Goal: Task Accomplishment & Management: Complete application form

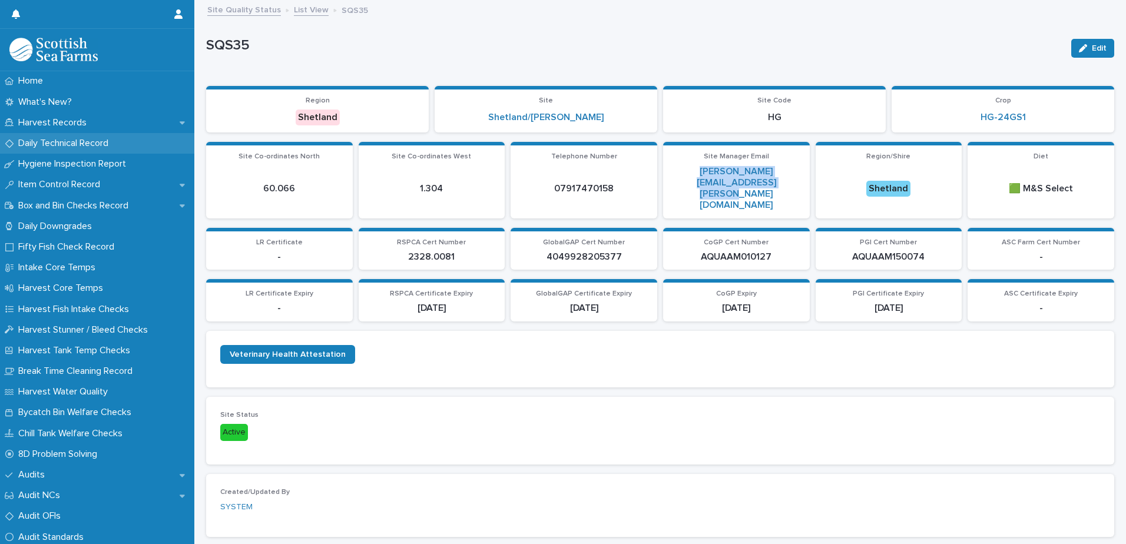
click at [92, 141] on p "Daily Technical Record" at bounding box center [66, 143] width 104 height 11
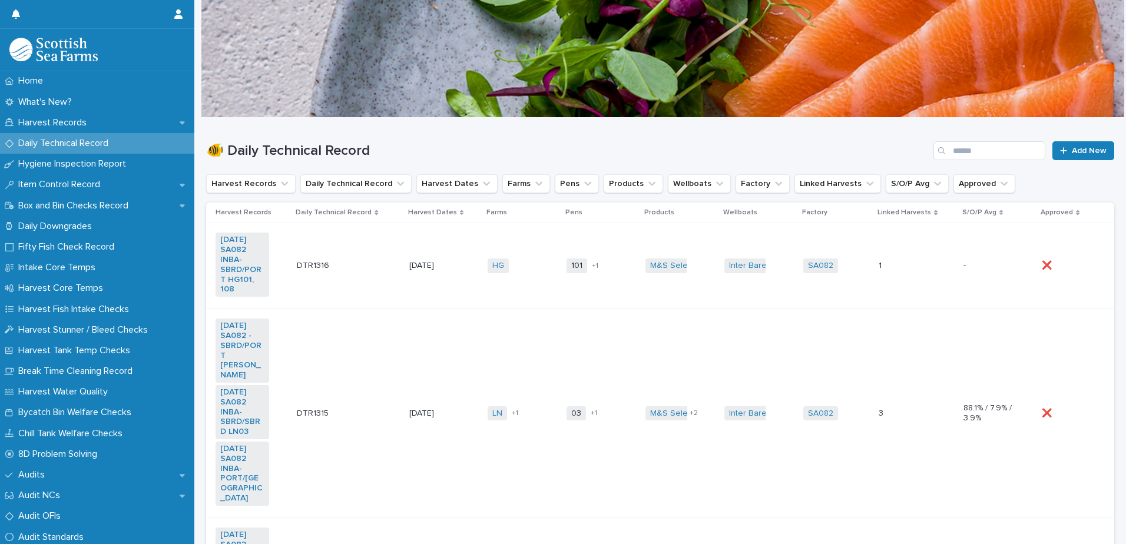
click at [534, 276] on div "HG + 0" at bounding box center [522, 266] width 69 height 24
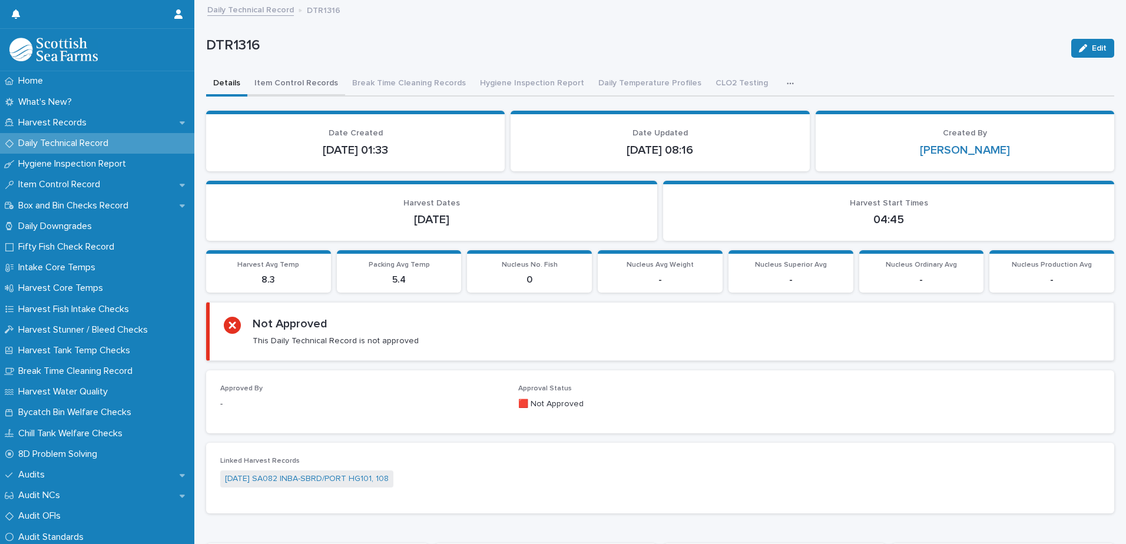
click at [286, 77] on button "Item Control Records" at bounding box center [296, 84] width 98 height 25
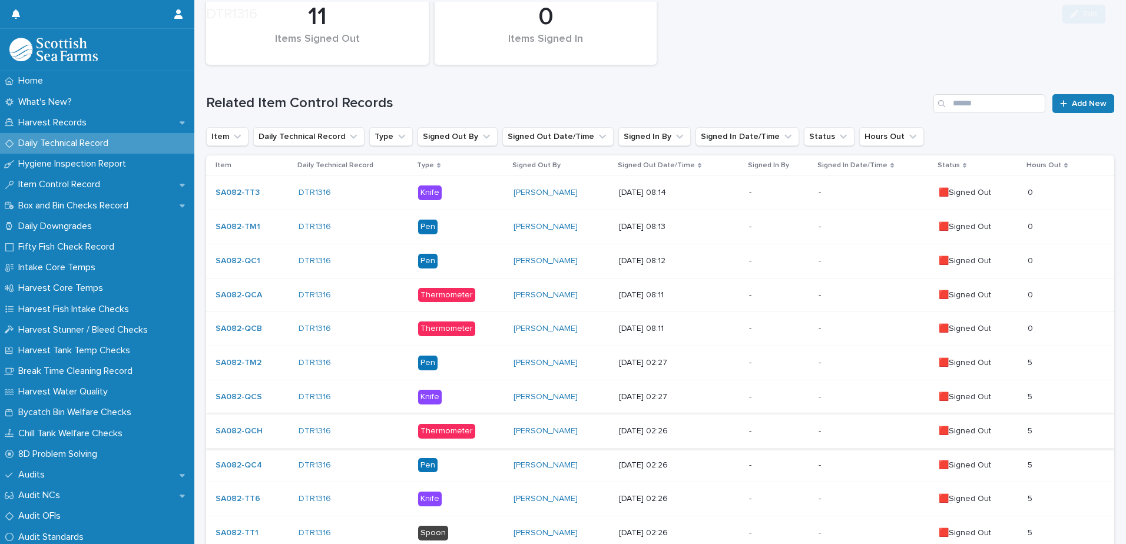
scroll to position [256, 0]
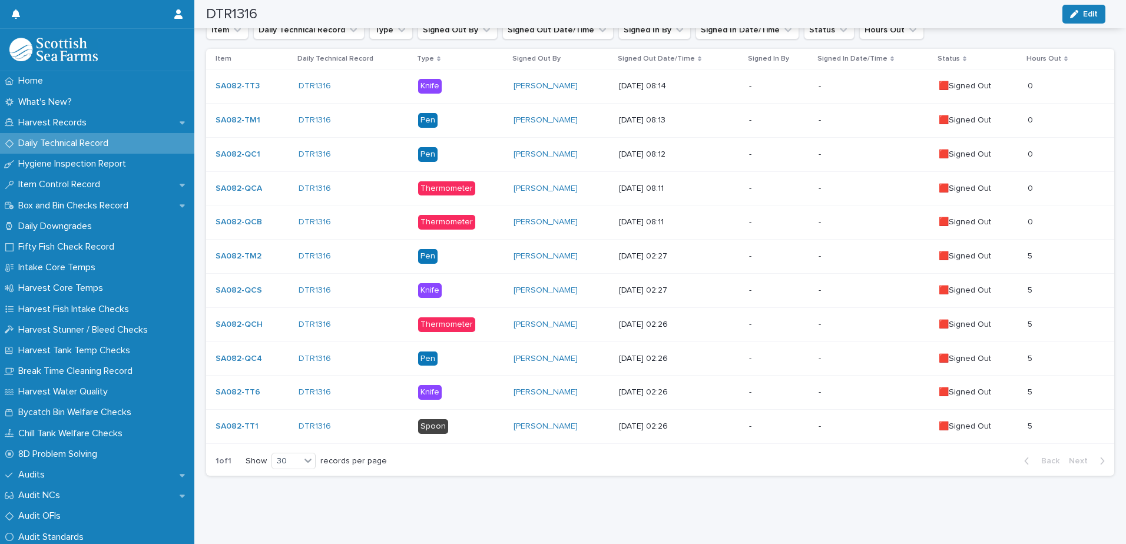
click at [744, 418] on td "-" at bounding box center [778, 427] width 69 height 34
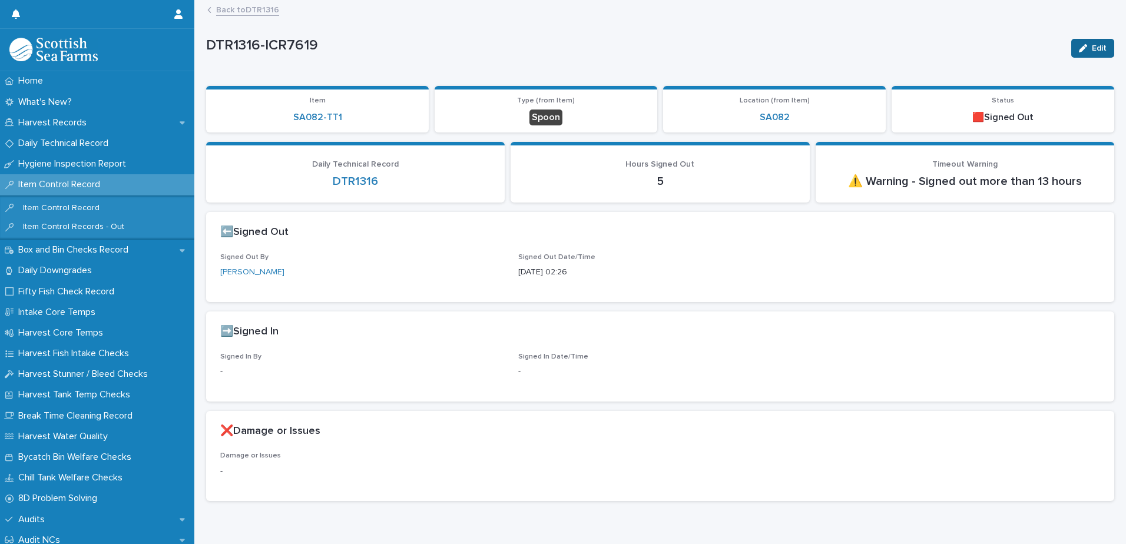
click at [1092, 51] on span "Edit" at bounding box center [1099, 48] width 15 height 8
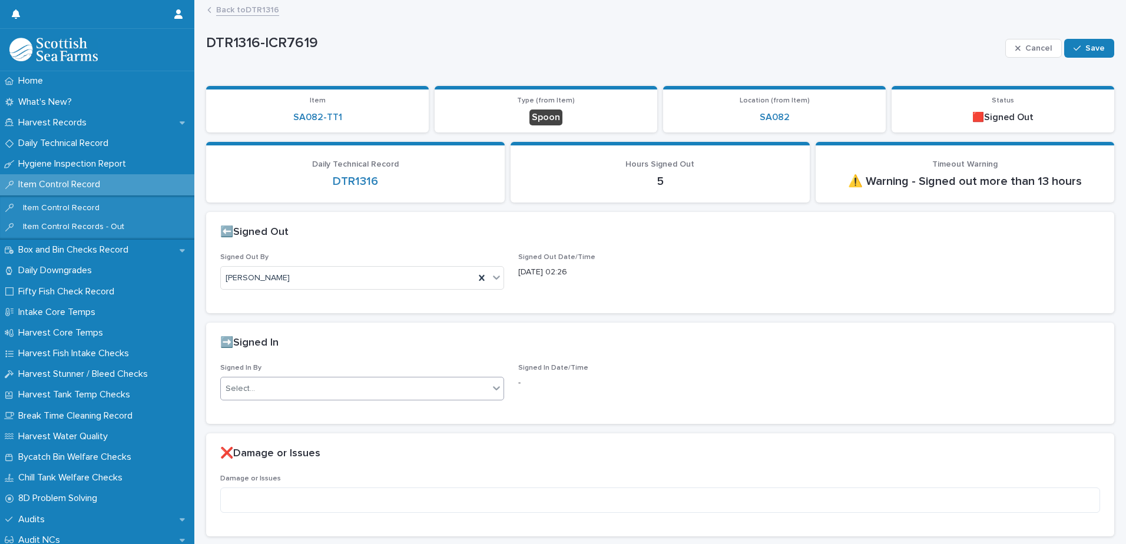
click at [374, 388] on div "Select..." at bounding box center [355, 388] width 268 height 19
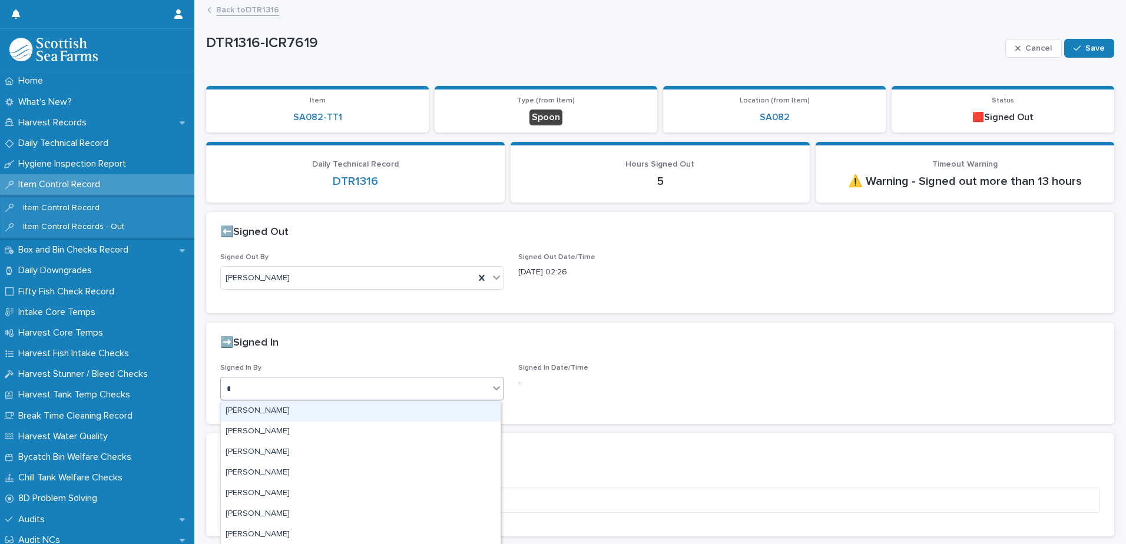
type input "**"
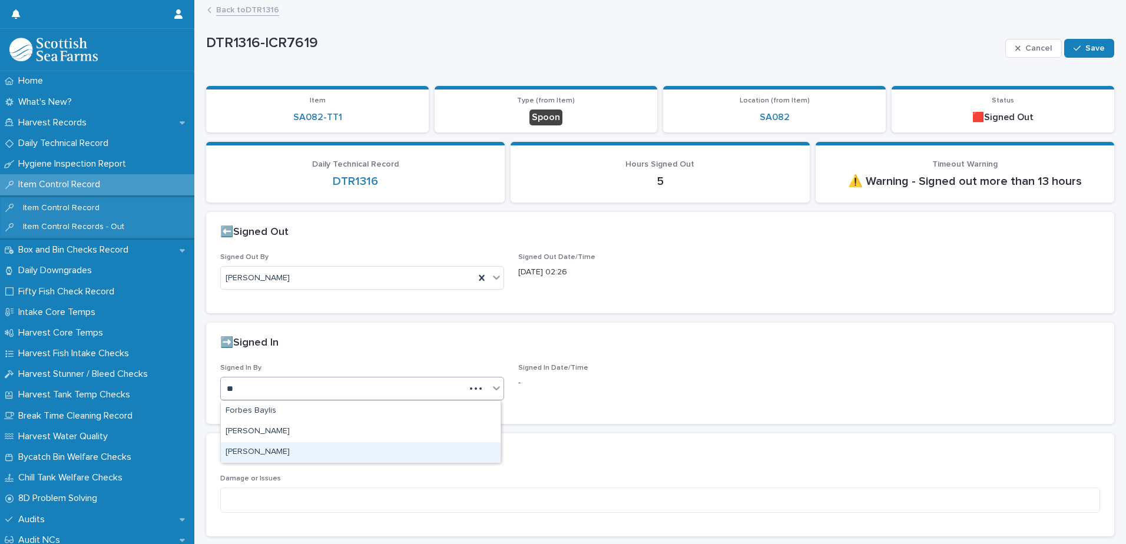
click at [268, 448] on div "[PERSON_NAME]" at bounding box center [361, 452] width 280 height 21
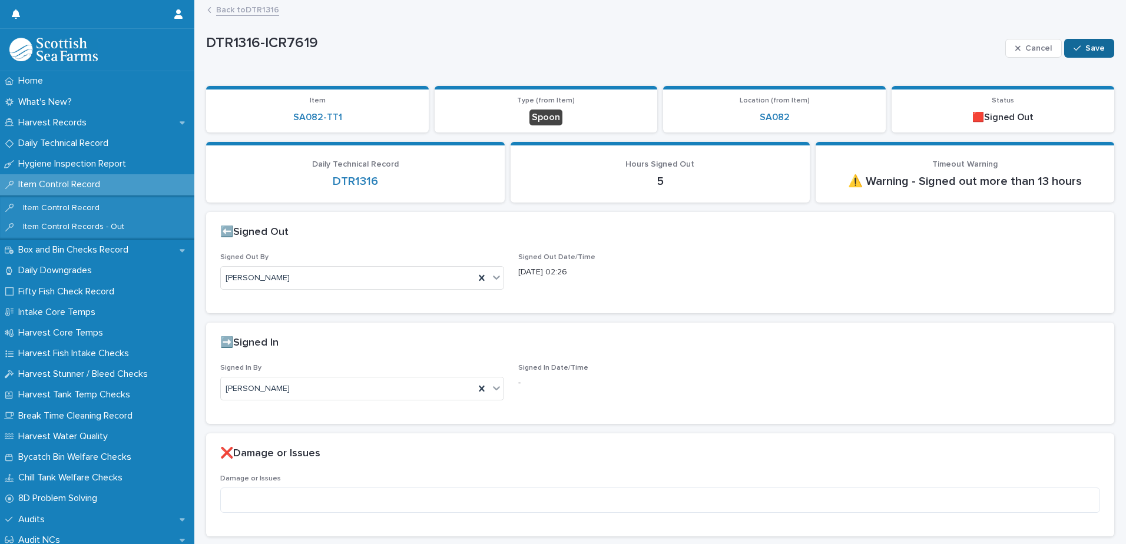
click at [1085, 46] on span "Save" at bounding box center [1094, 48] width 19 height 8
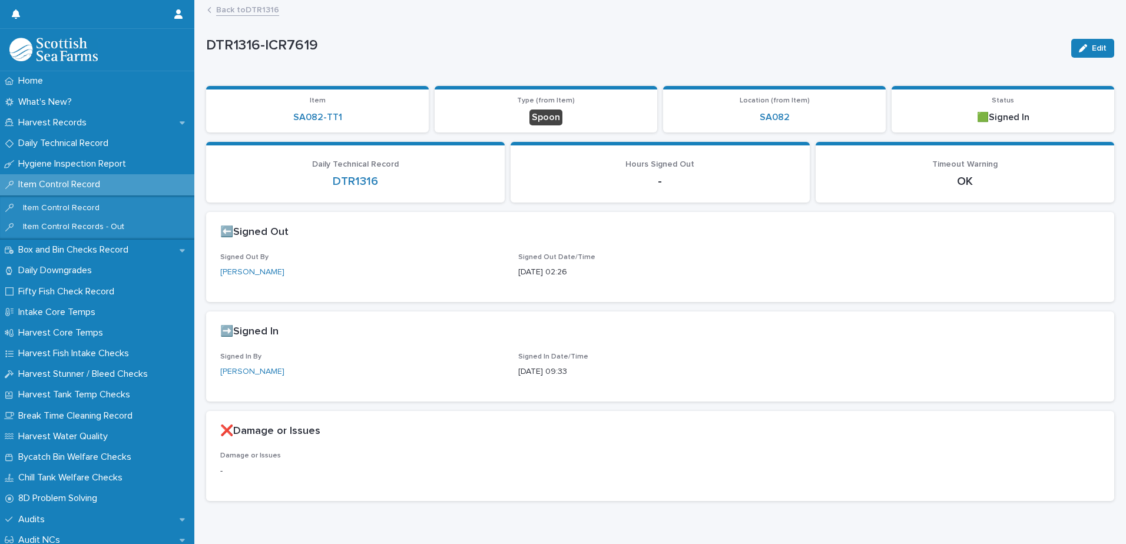
click at [265, 12] on link "Back to DTR1316" at bounding box center [247, 9] width 63 height 14
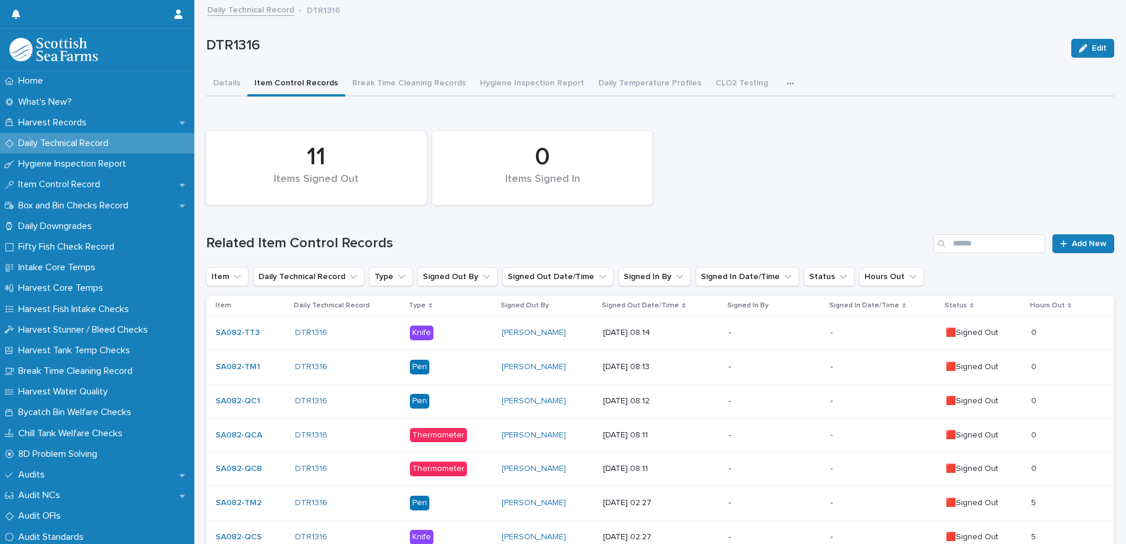
scroll to position [256, 0]
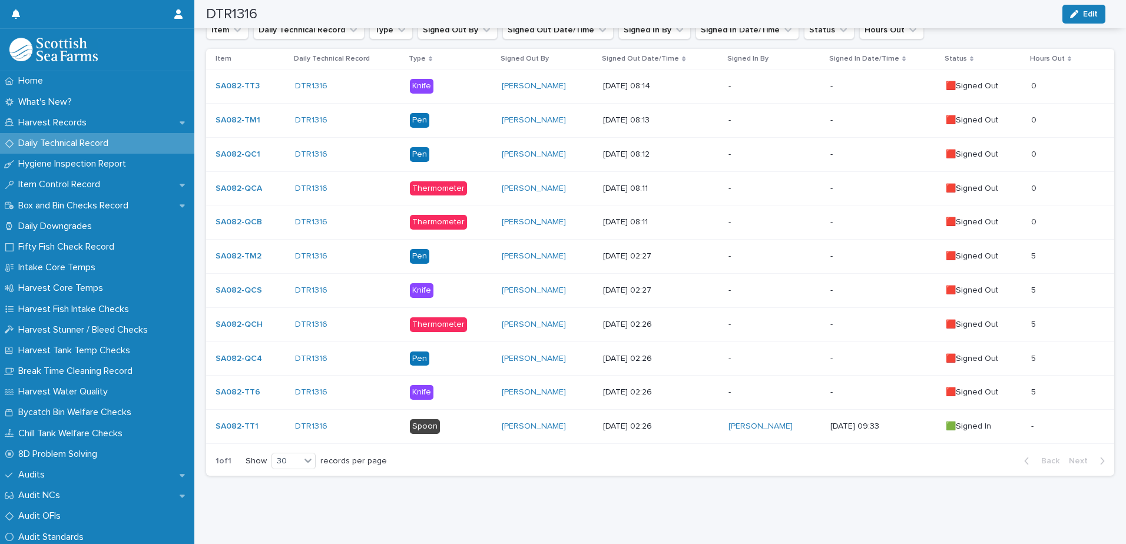
click at [786, 383] on div "-" at bounding box center [775, 392] width 92 height 19
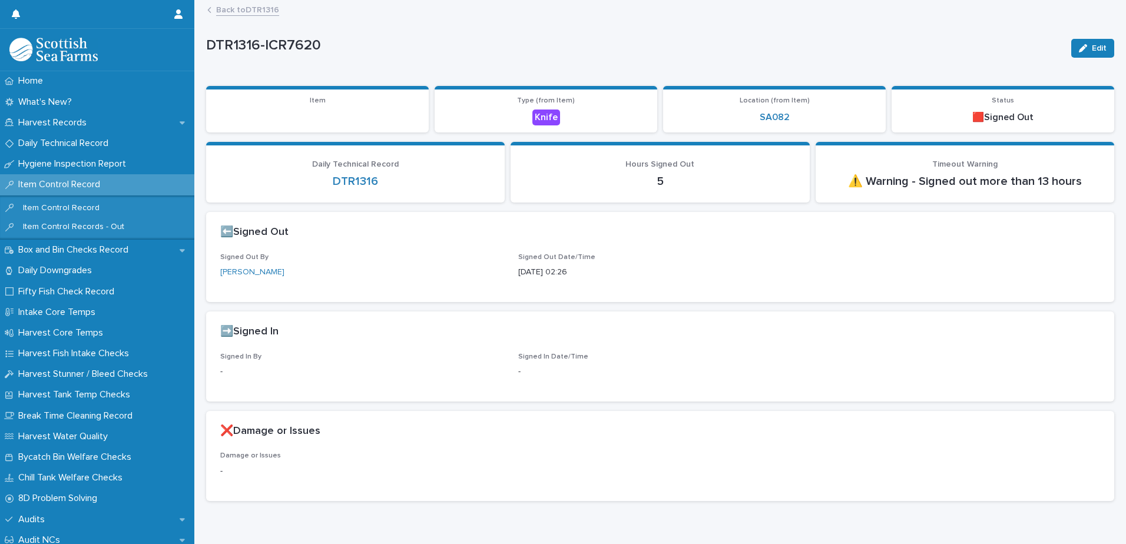
click at [1087, 32] on div "Edit" at bounding box center [1091, 48] width 48 height 47
click at [1092, 50] on span "Edit" at bounding box center [1099, 48] width 15 height 8
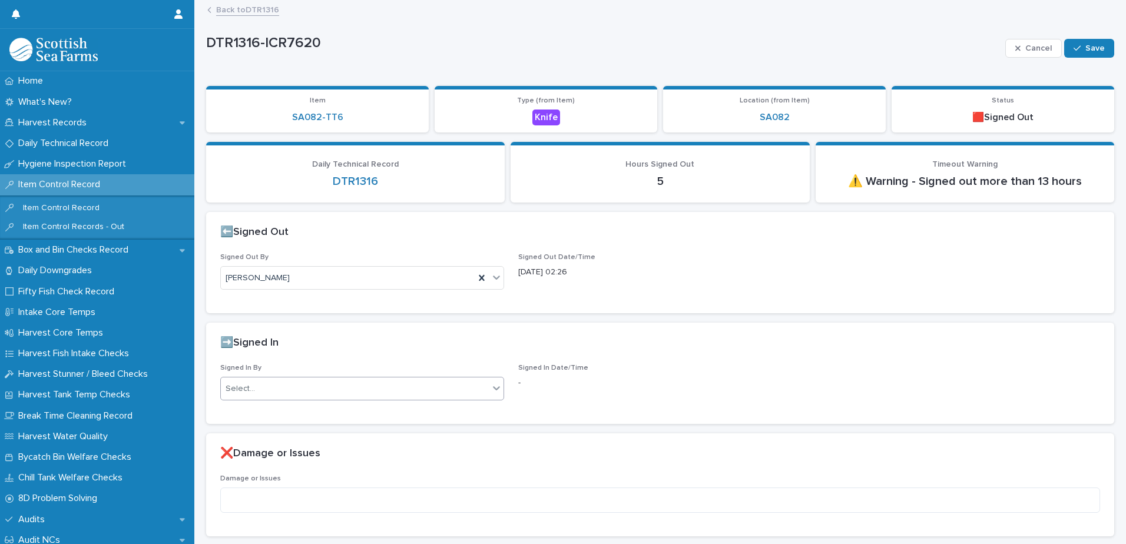
click at [383, 394] on div "Select..." at bounding box center [355, 388] width 268 height 19
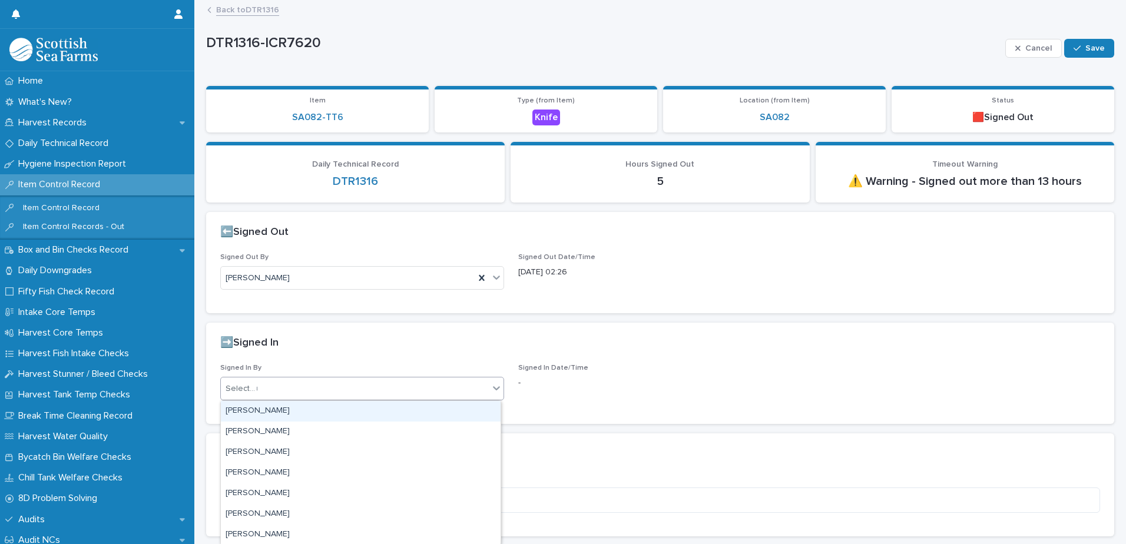
type input "**"
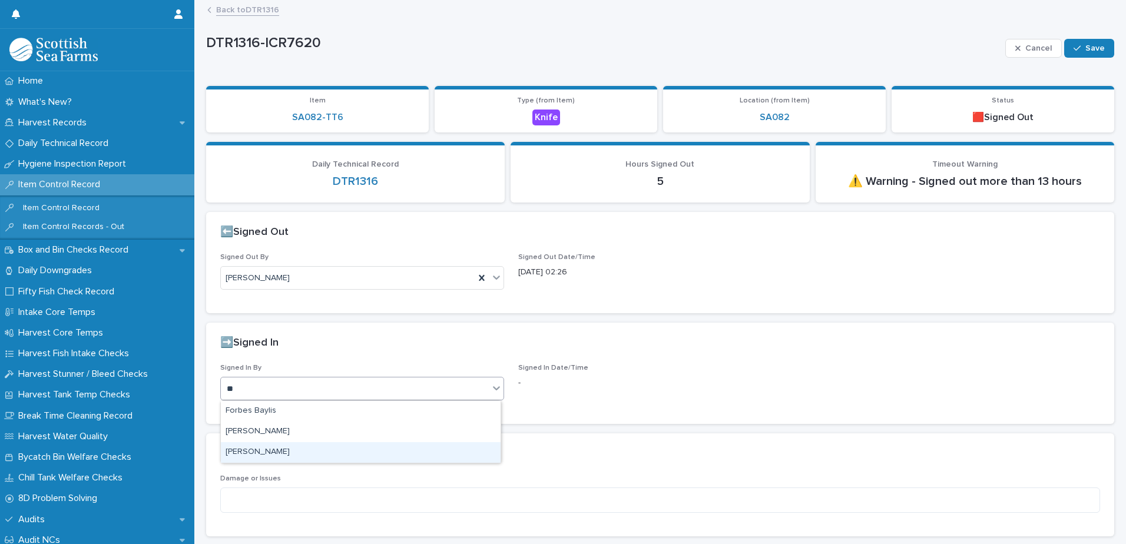
click at [310, 454] on div "[PERSON_NAME]" at bounding box center [361, 452] width 280 height 21
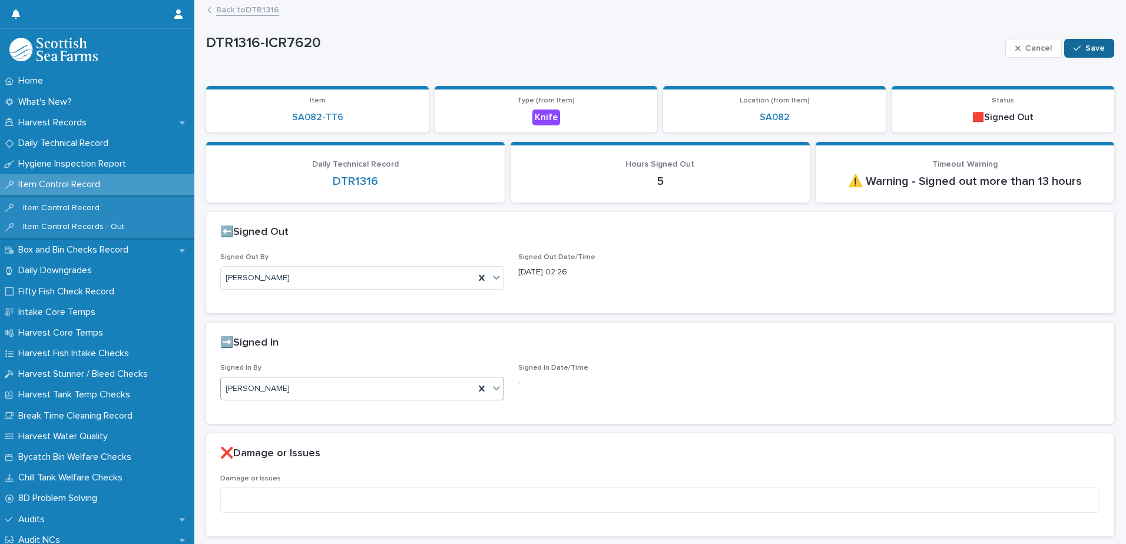
click at [1085, 48] on span "Save" at bounding box center [1094, 48] width 19 height 8
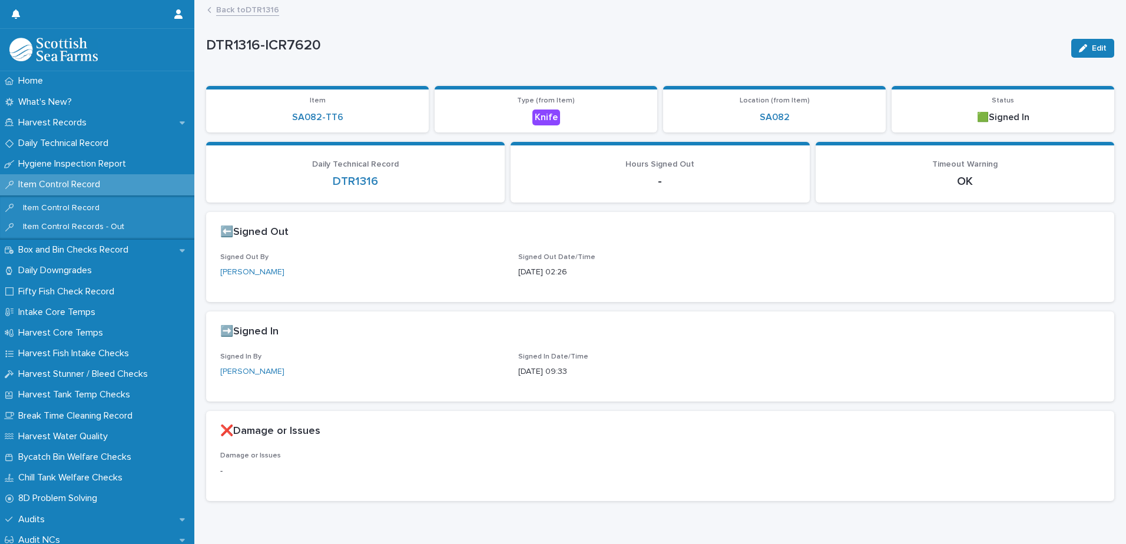
click at [258, 10] on link "Back to DTR1316" at bounding box center [247, 9] width 63 height 14
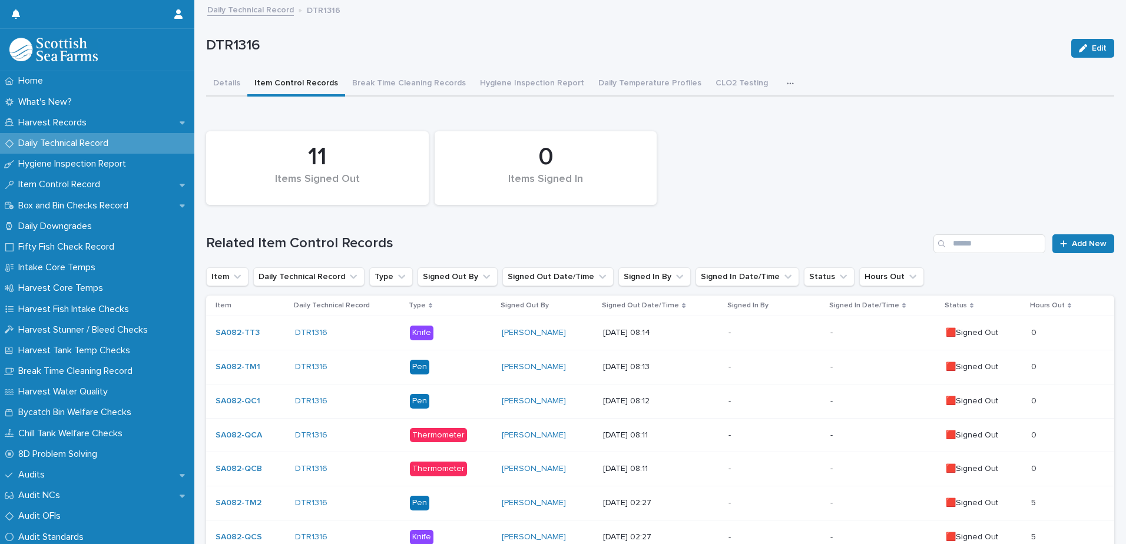
scroll to position [256, 0]
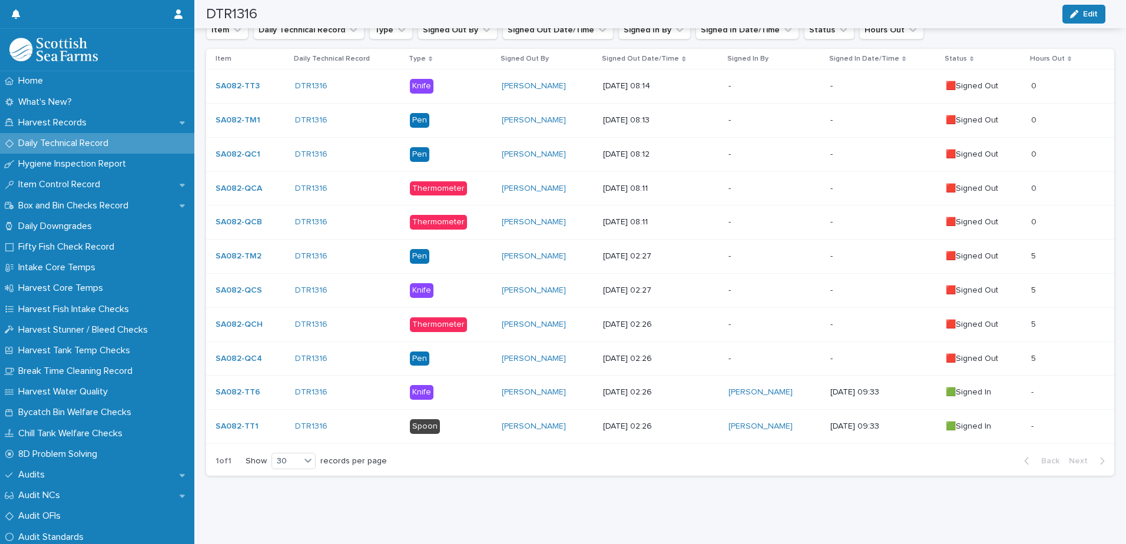
click at [783, 354] on p "-" at bounding box center [775, 359] width 92 height 10
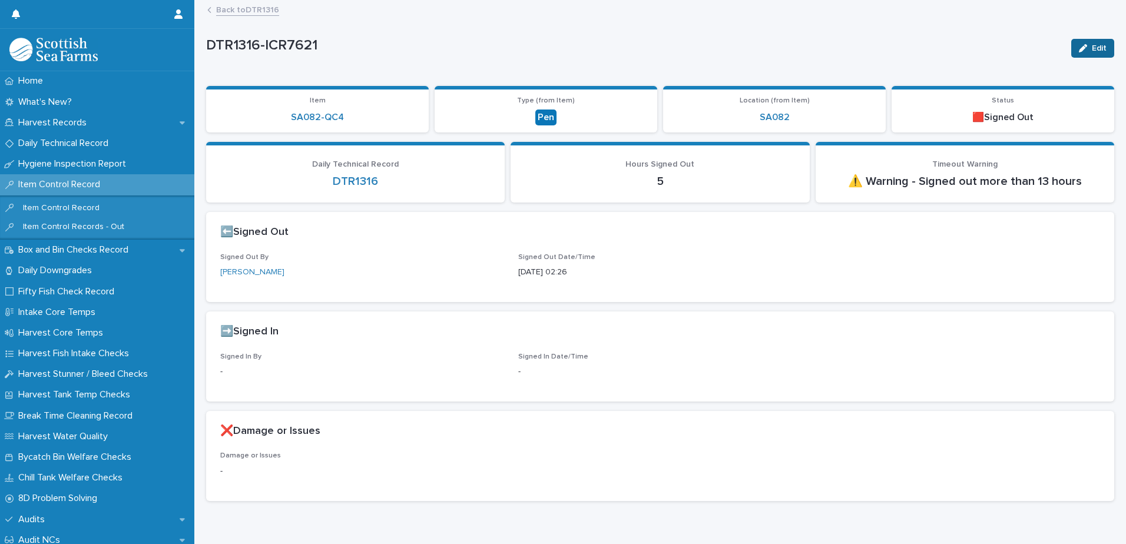
click at [1080, 50] on div "button" at bounding box center [1085, 48] width 13 height 8
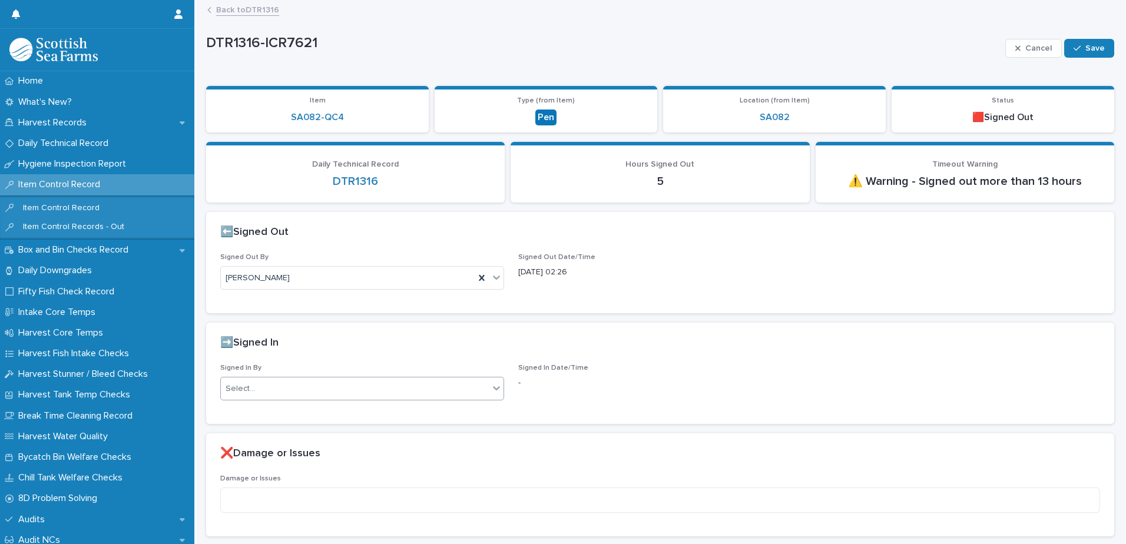
click at [283, 393] on div "Select..." at bounding box center [355, 388] width 268 height 19
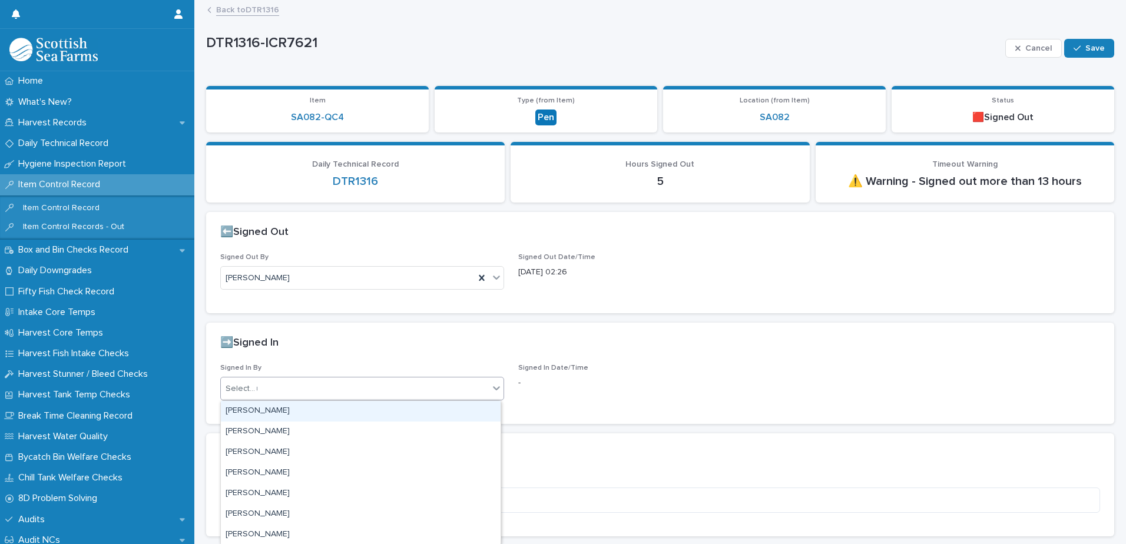
type input "**"
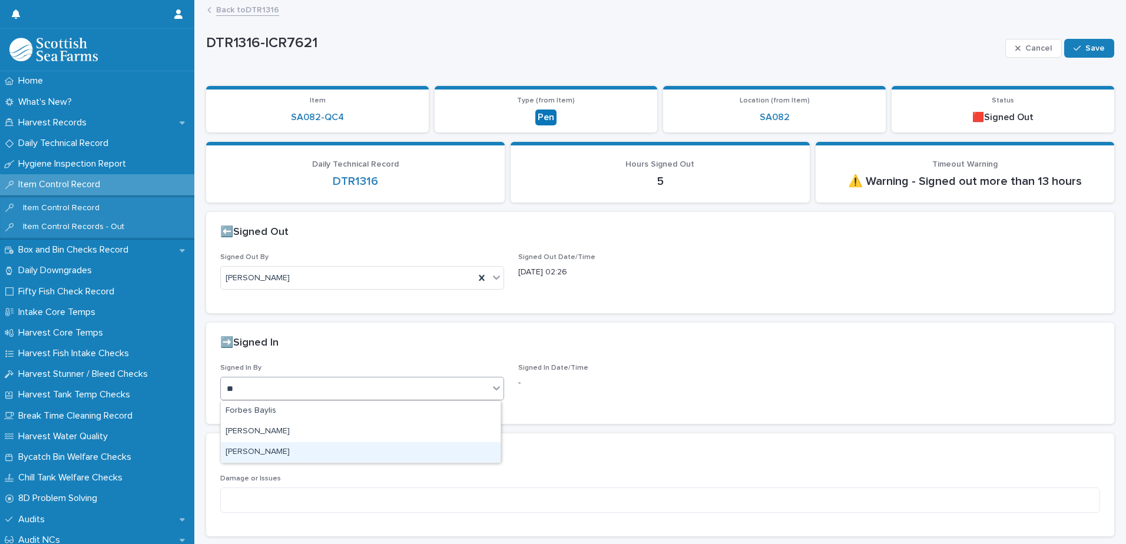
click at [281, 453] on div "[PERSON_NAME]" at bounding box center [361, 452] width 280 height 21
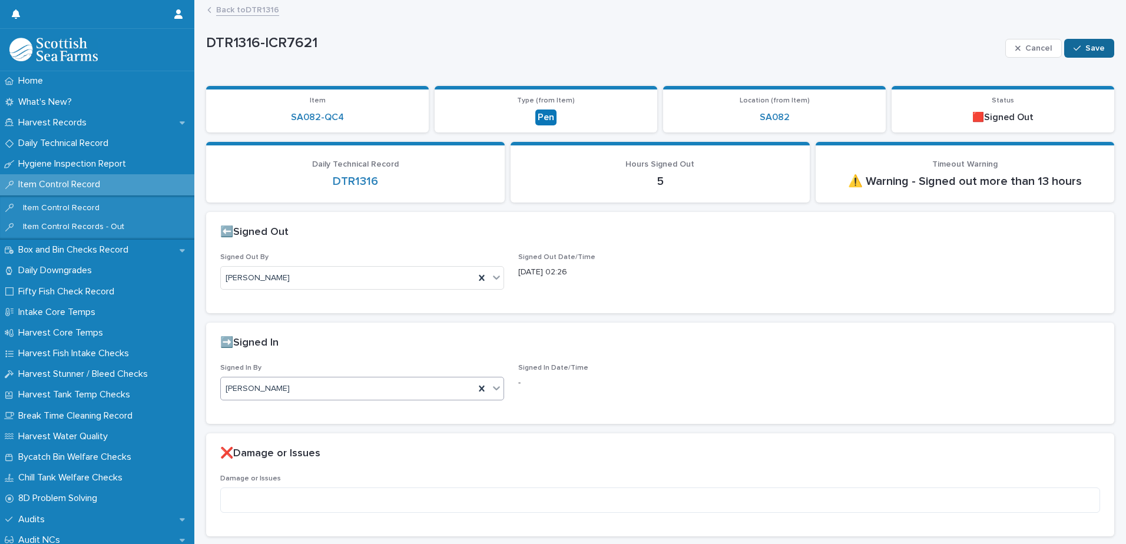
click at [1091, 42] on button "Save" at bounding box center [1089, 48] width 50 height 19
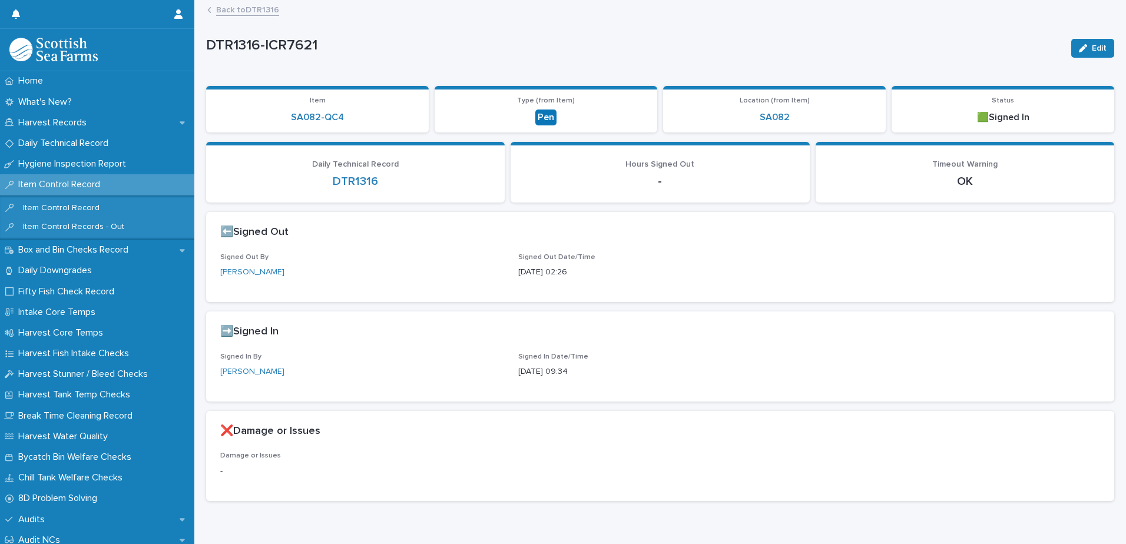
click at [264, 10] on link "Back to DTR1316" at bounding box center [247, 9] width 63 height 14
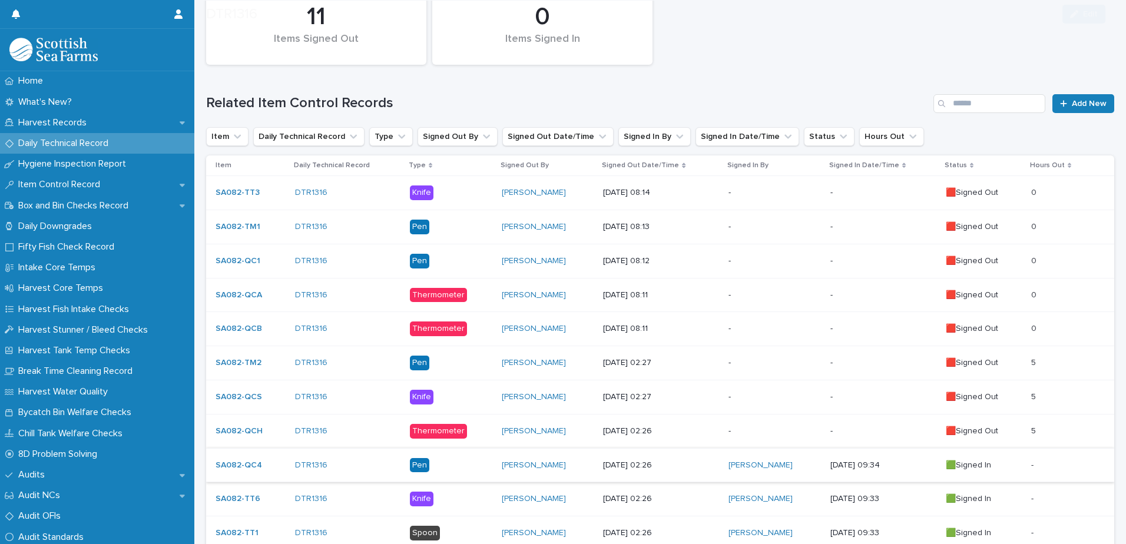
scroll to position [256, 0]
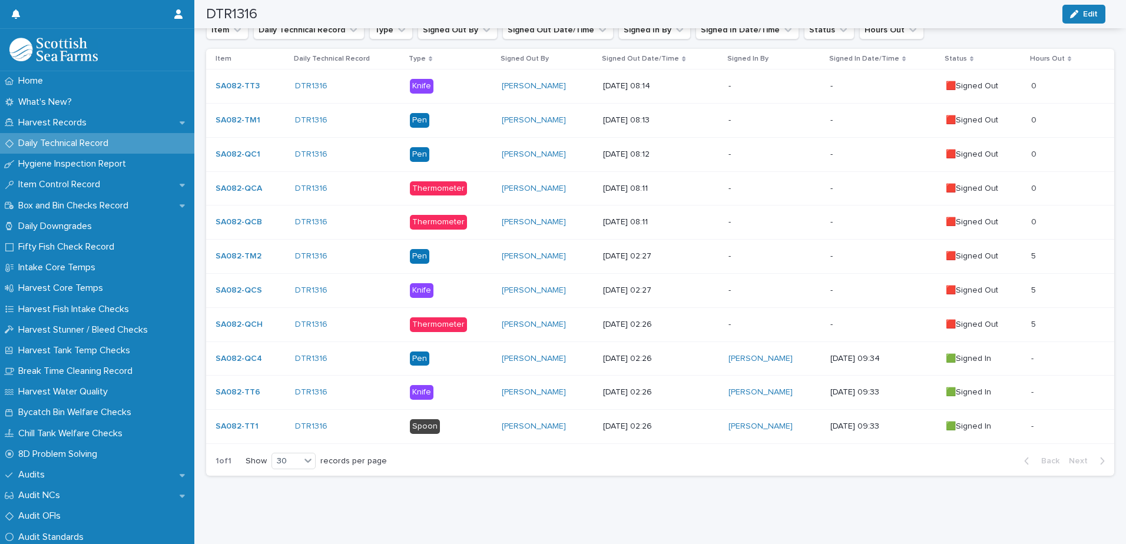
click at [793, 320] on p "-" at bounding box center [775, 325] width 92 height 10
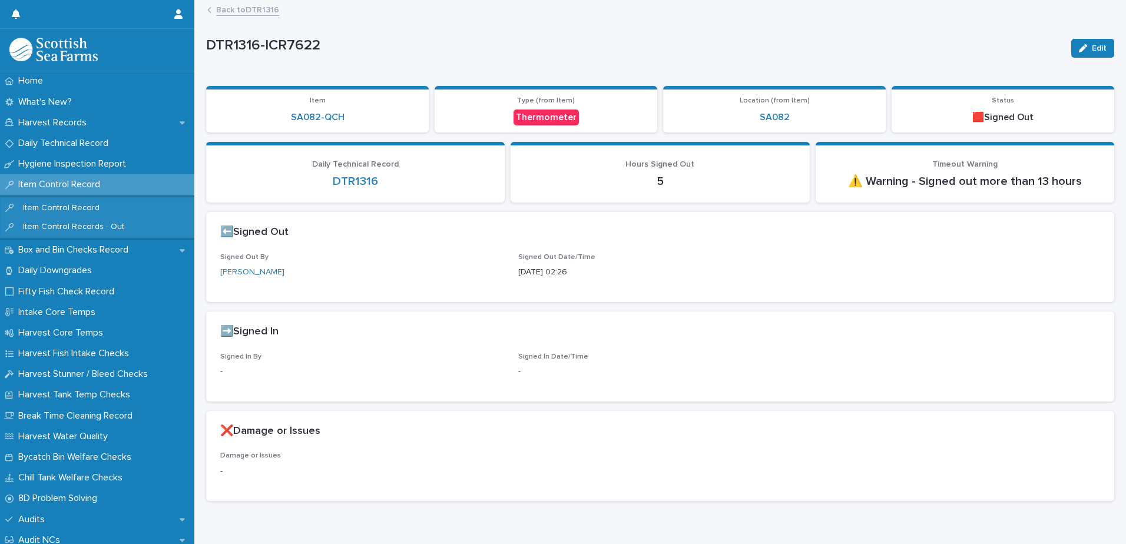
drag, startPoint x: 1090, startPoint y: 47, endPoint x: 1047, endPoint y: 58, distance: 44.4
click at [1092, 47] on span "Edit" at bounding box center [1099, 48] width 15 height 8
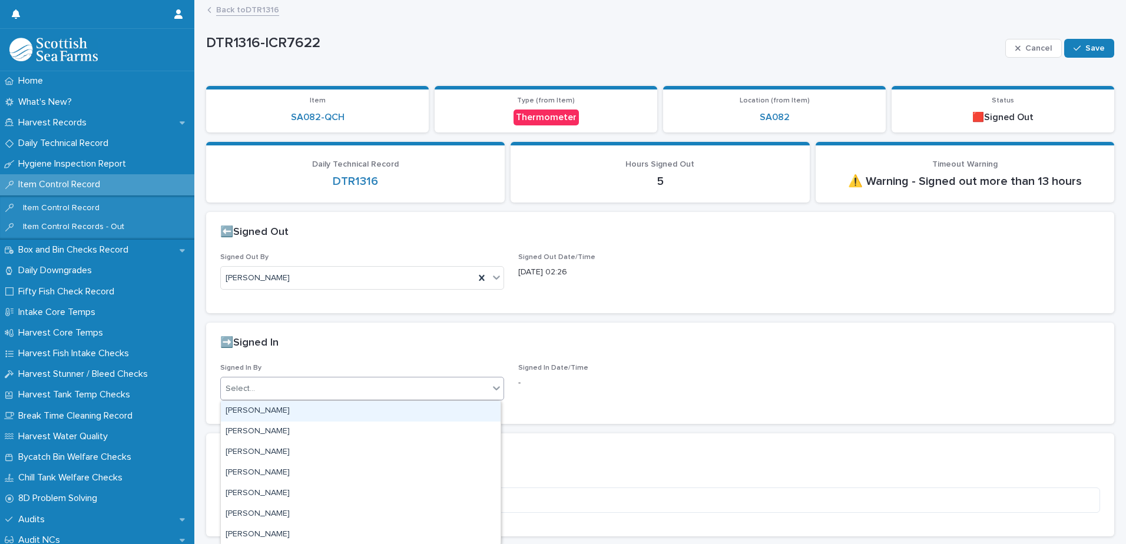
click at [327, 387] on div "Select..." at bounding box center [355, 388] width 268 height 19
type input "**"
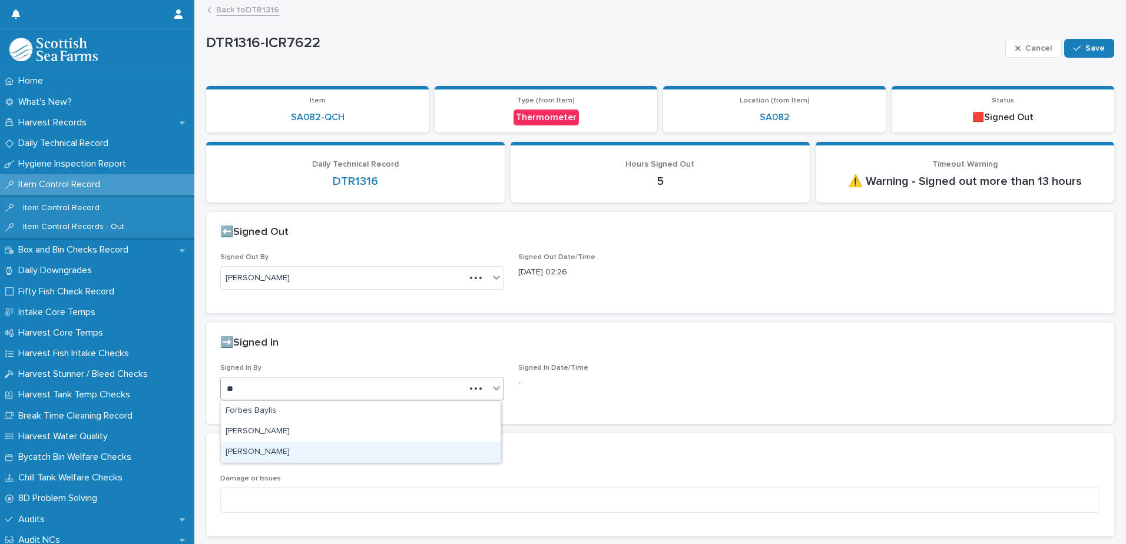
click at [289, 449] on div "[PERSON_NAME]" at bounding box center [361, 452] width 280 height 21
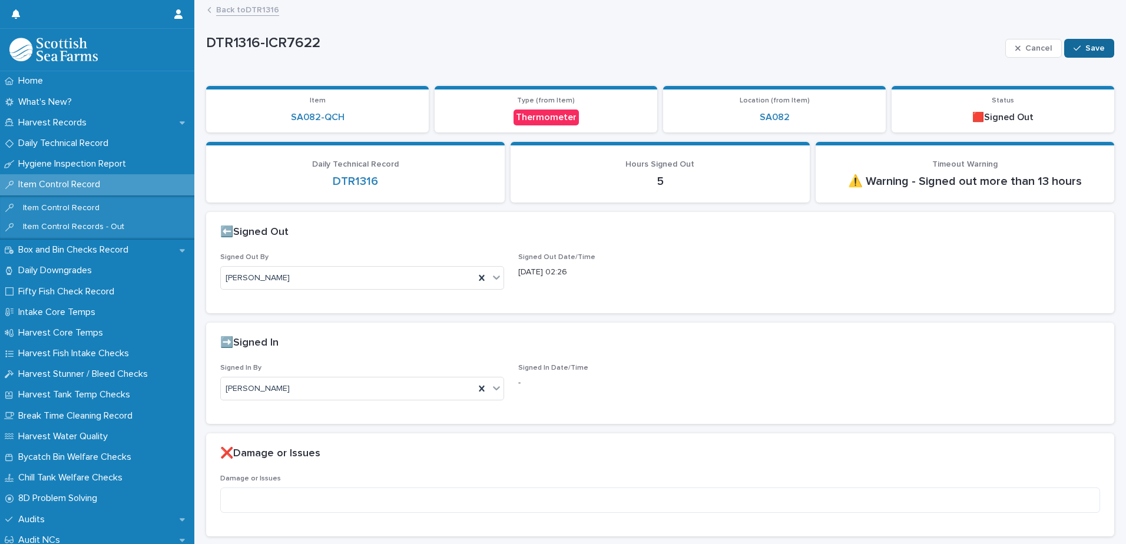
click at [1081, 54] on button "Save" at bounding box center [1089, 48] width 50 height 19
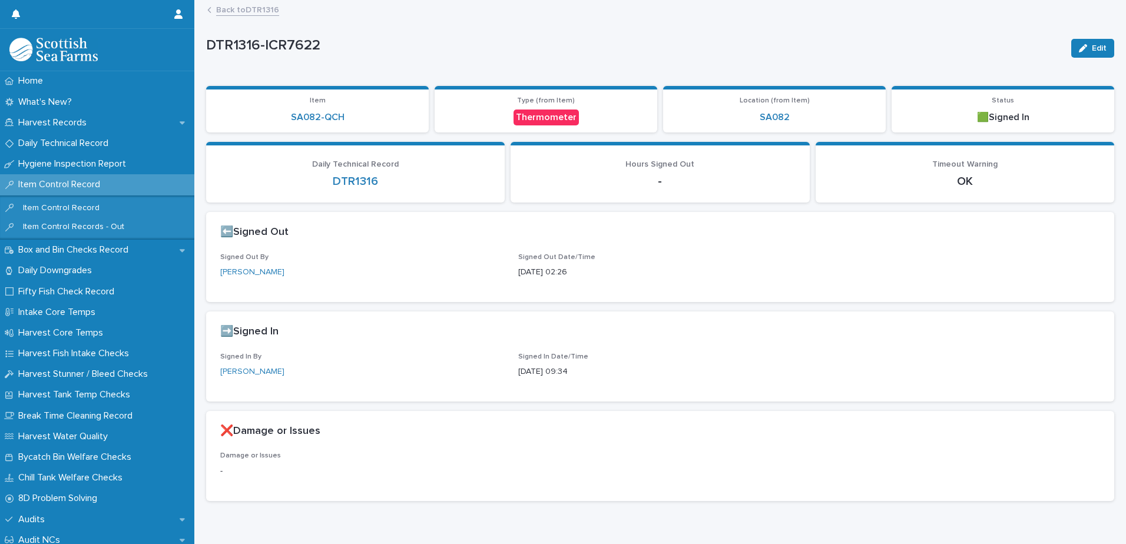
click at [264, 8] on link "Back to DTR1316" at bounding box center [247, 9] width 63 height 14
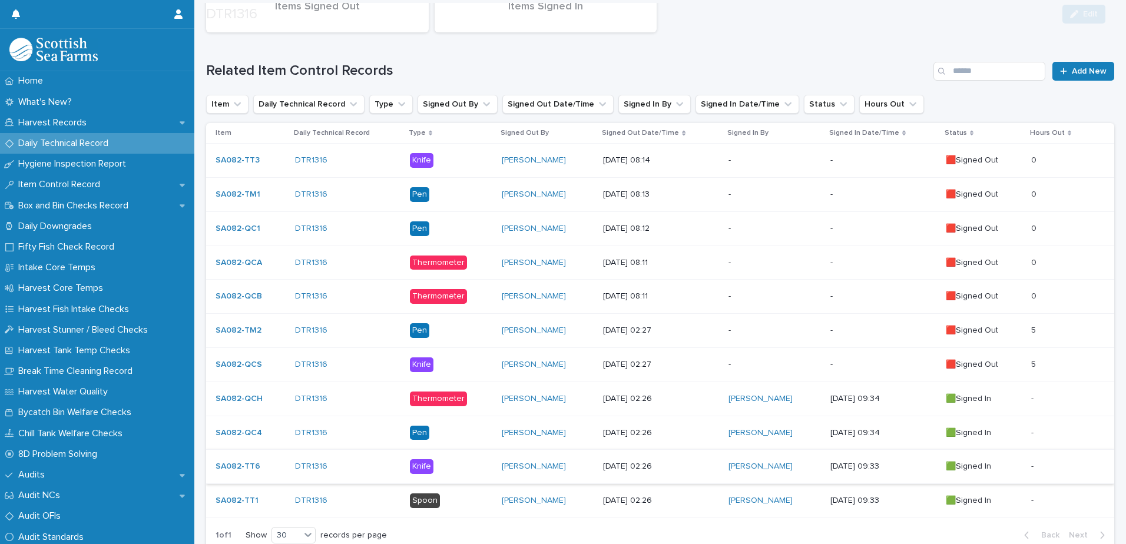
scroll to position [256, 0]
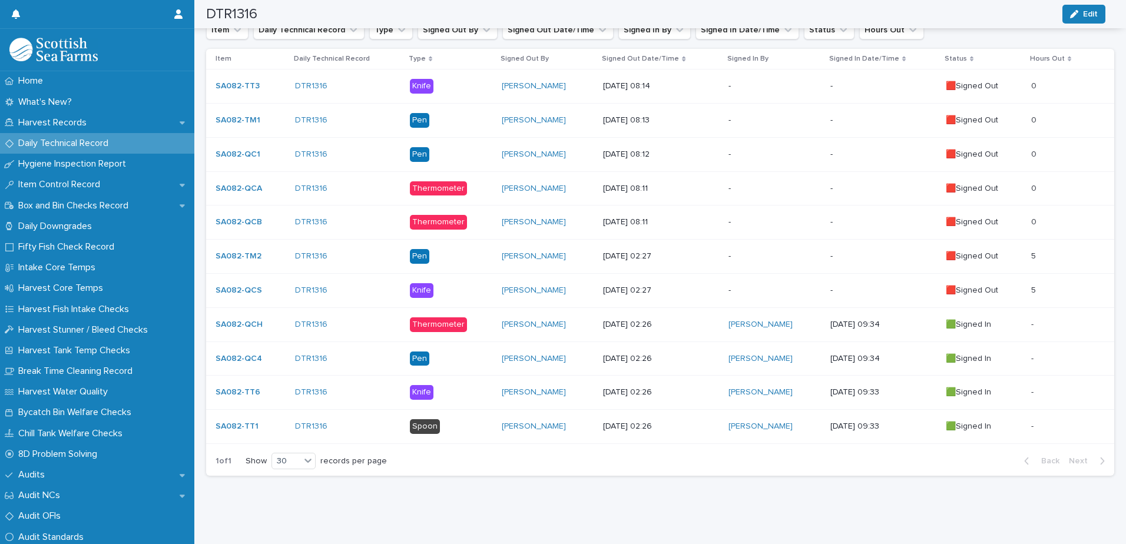
click at [740, 286] on p "-" at bounding box center [775, 291] width 92 height 10
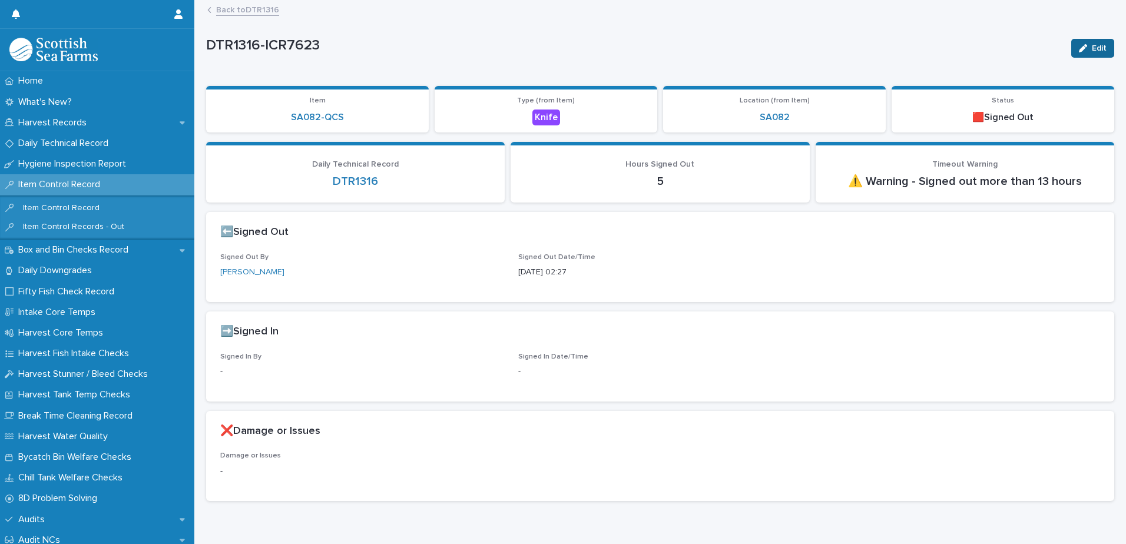
click at [1092, 49] on span "Edit" at bounding box center [1099, 48] width 15 height 8
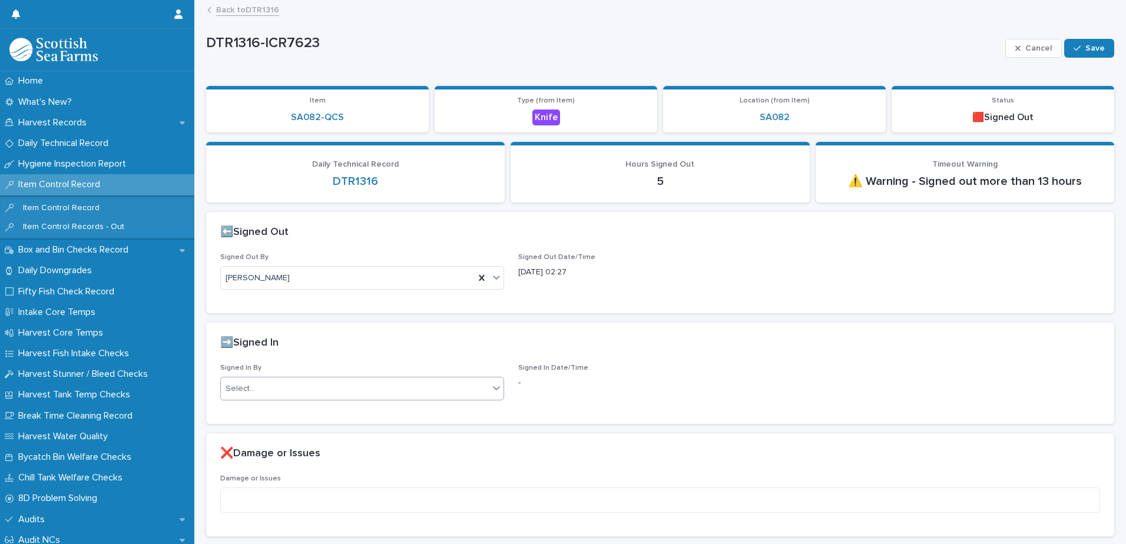
click at [336, 385] on div "Select..." at bounding box center [355, 388] width 268 height 19
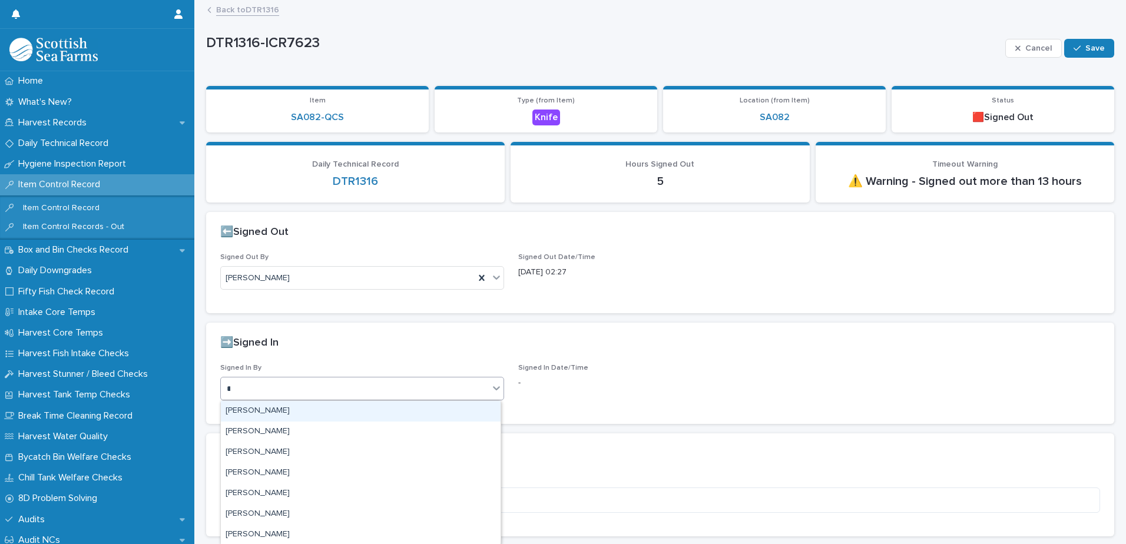
type input "**"
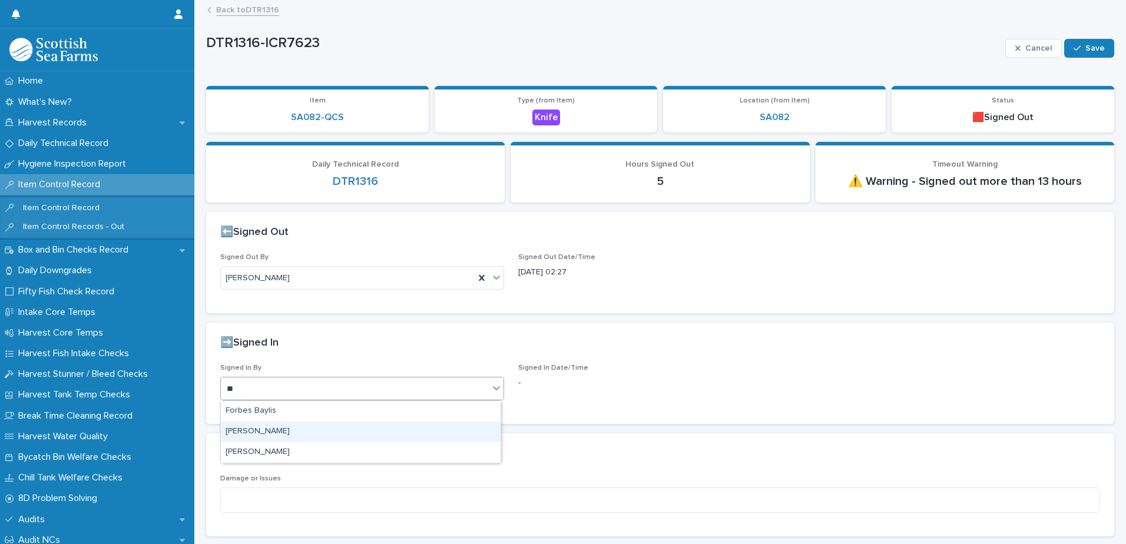
click at [303, 442] on div "[PERSON_NAME]" at bounding box center [361, 432] width 280 height 21
click at [479, 389] on icon at bounding box center [481, 389] width 5 height 6
type input "**"
click at [280, 456] on div "[PERSON_NAME]" at bounding box center [361, 452] width 280 height 21
click at [1087, 48] on span "Save" at bounding box center [1094, 48] width 19 height 8
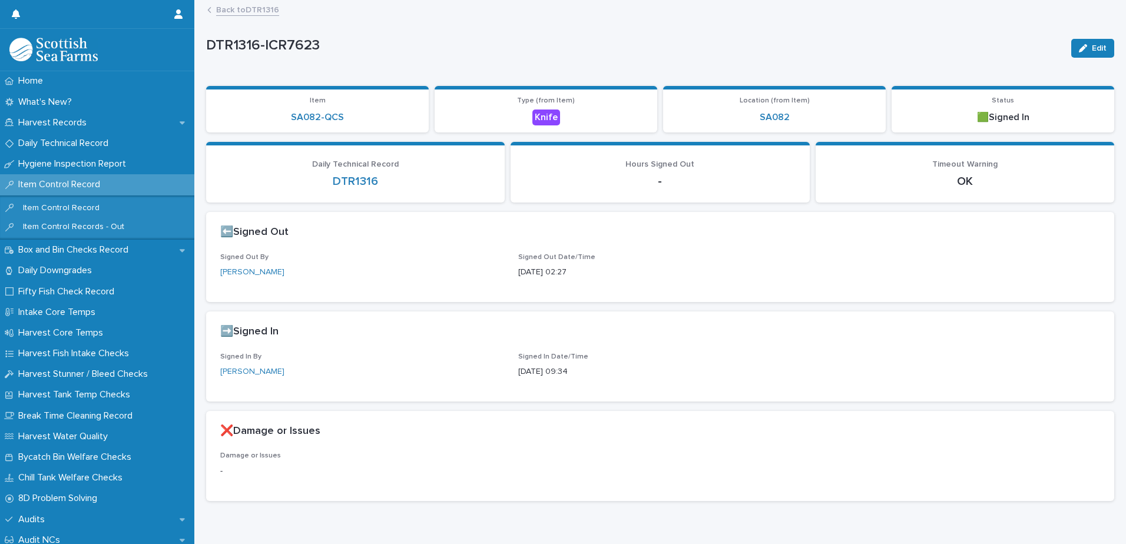
click at [237, 5] on link "Back to DTR1316" at bounding box center [247, 9] width 63 height 14
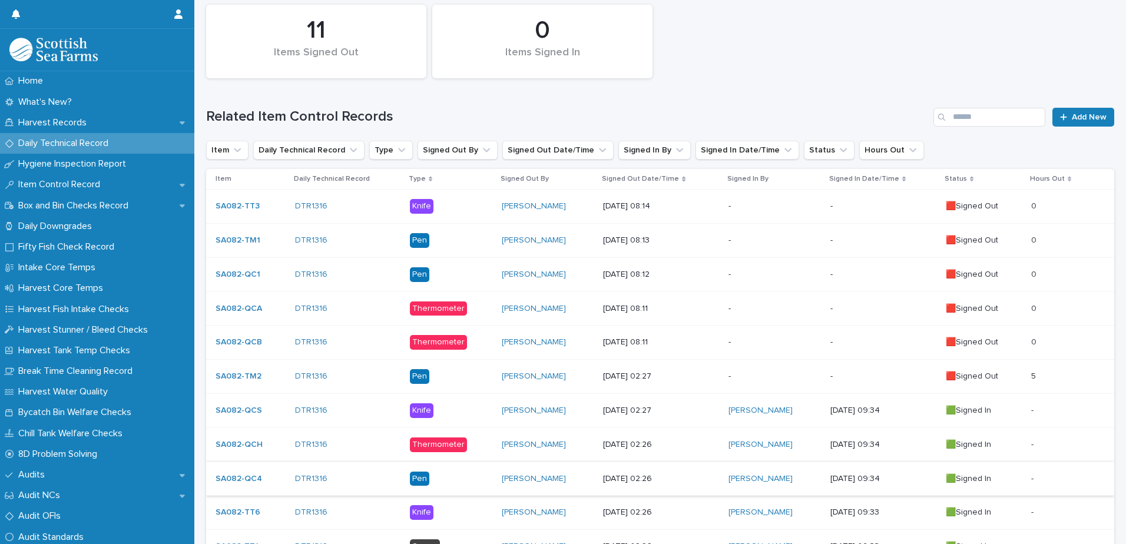
scroll to position [256, 0]
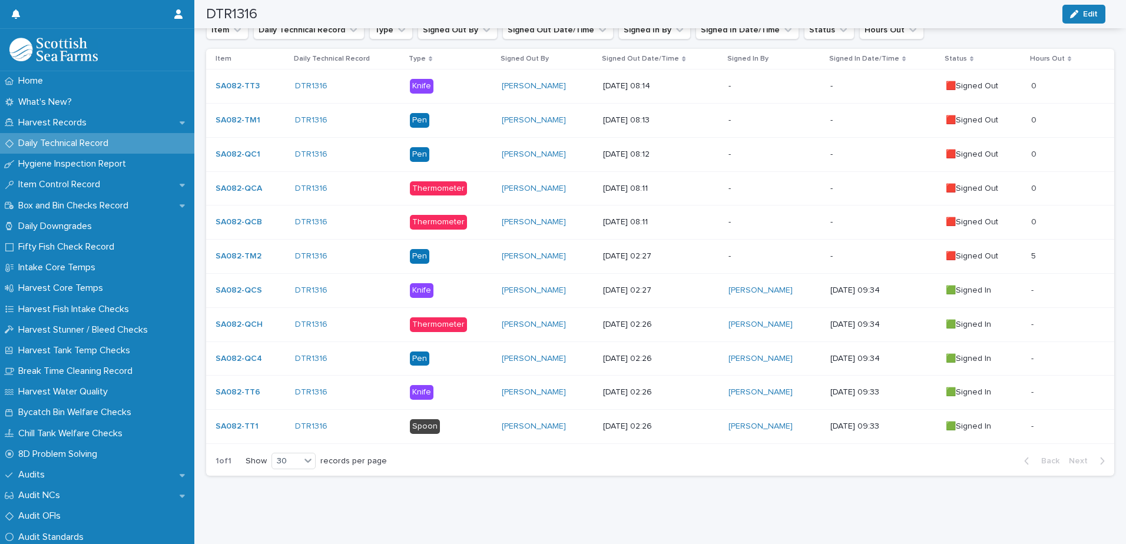
click at [771, 251] on p "-" at bounding box center [775, 256] width 92 height 10
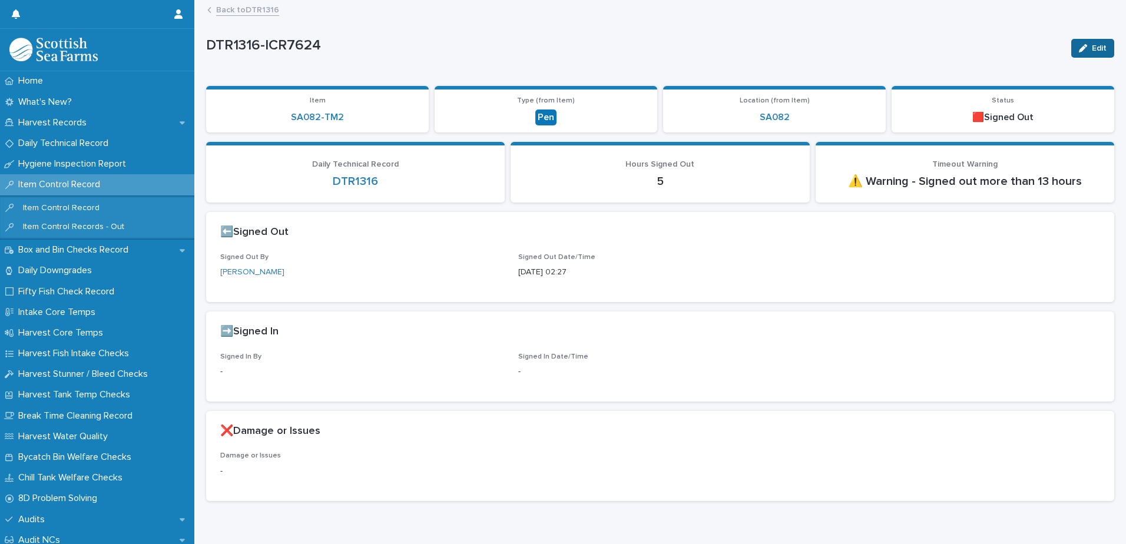
click at [1071, 53] on button "Edit" at bounding box center [1092, 48] width 43 height 19
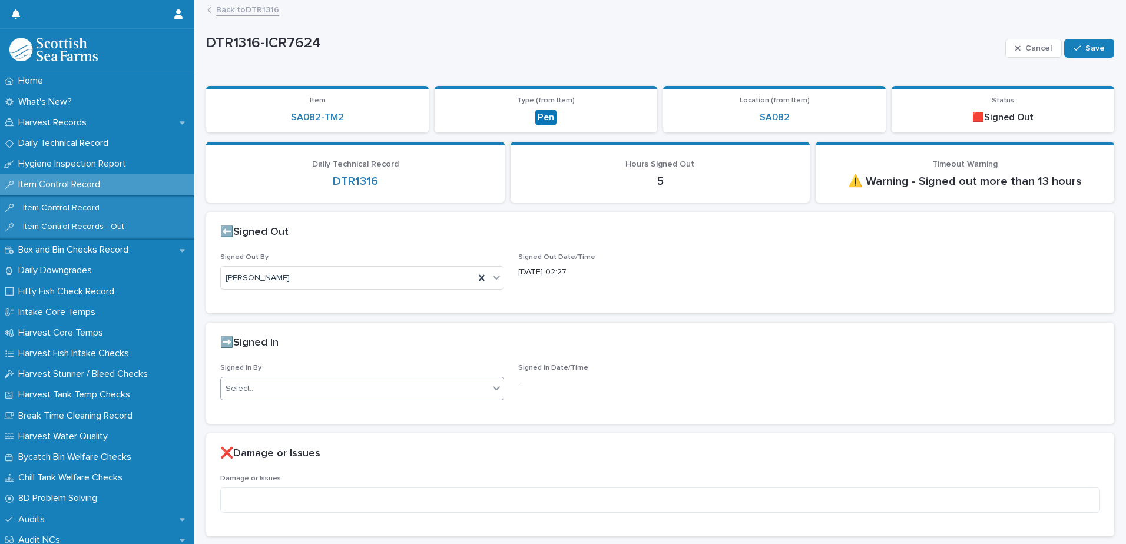
click at [268, 396] on div "Select..." at bounding box center [355, 388] width 268 height 19
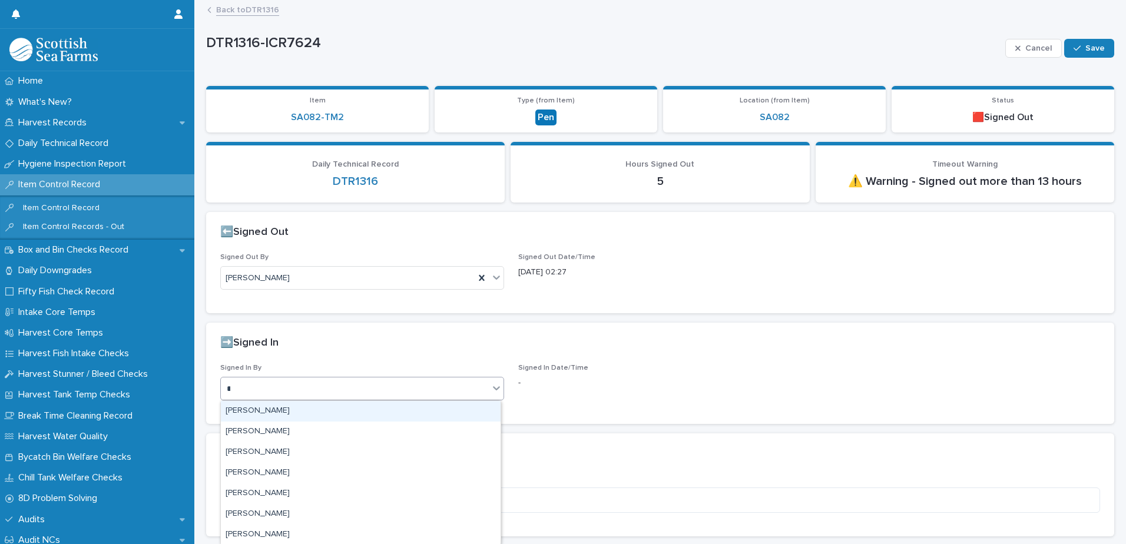
type input "**"
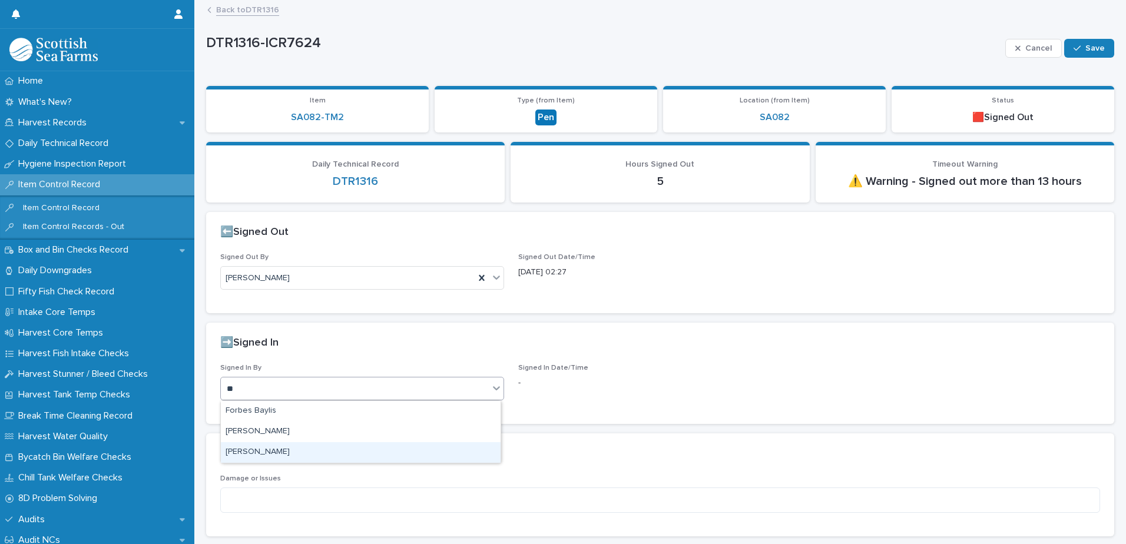
click at [264, 454] on div "[PERSON_NAME]" at bounding box center [361, 452] width 280 height 21
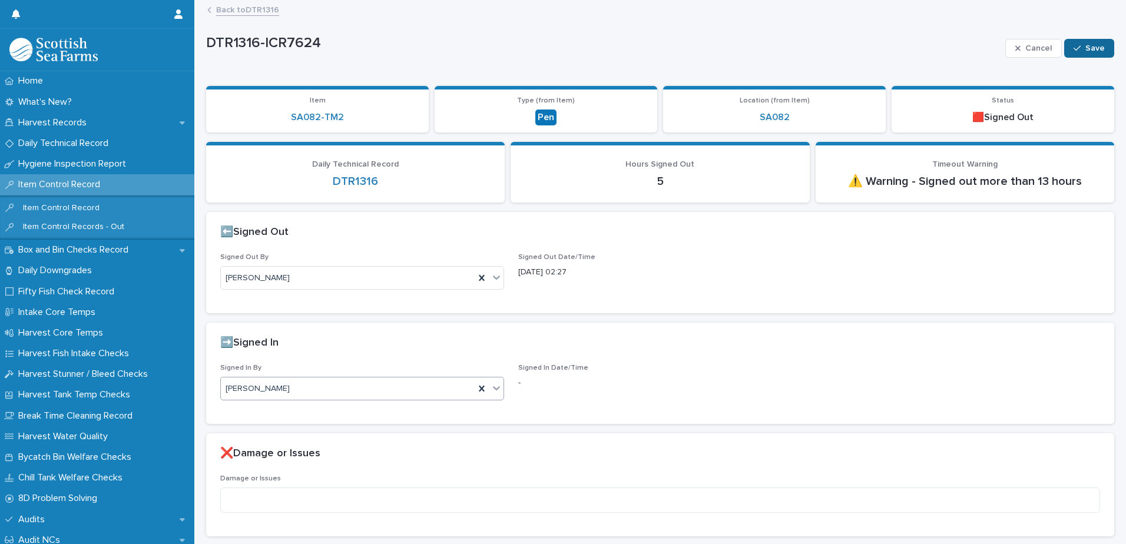
click at [1090, 45] on span "Save" at bounding box center [1094, 48] width 19 height 8
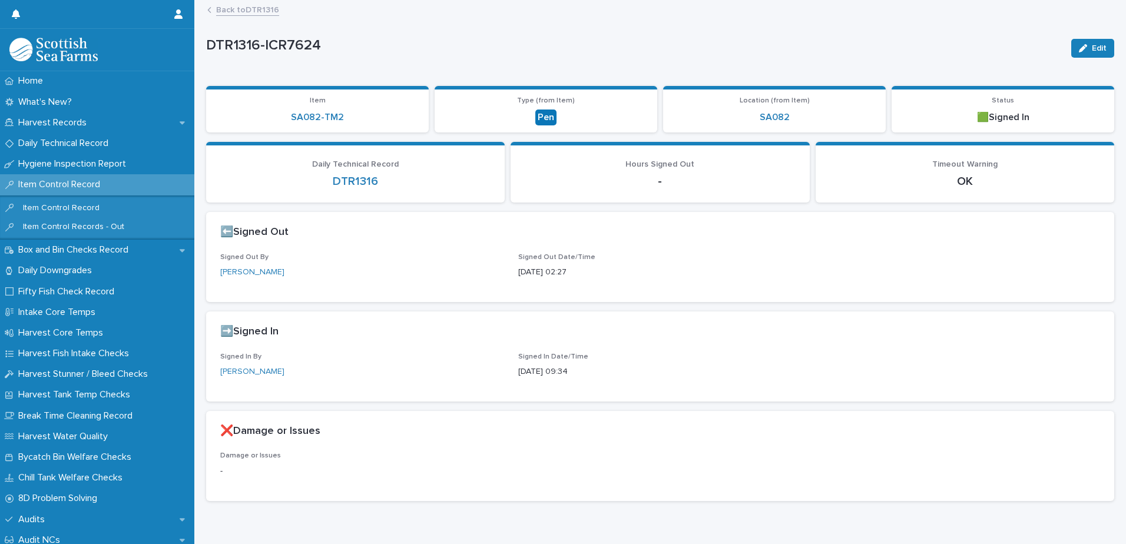
click at [241, 16] on div "Back to DTR1316" at bounding box center [665, 10] width 928 height 16
click at [240, 11] on link "Back to DTR1316" at bounding box center [247, 9] width 63 height 14
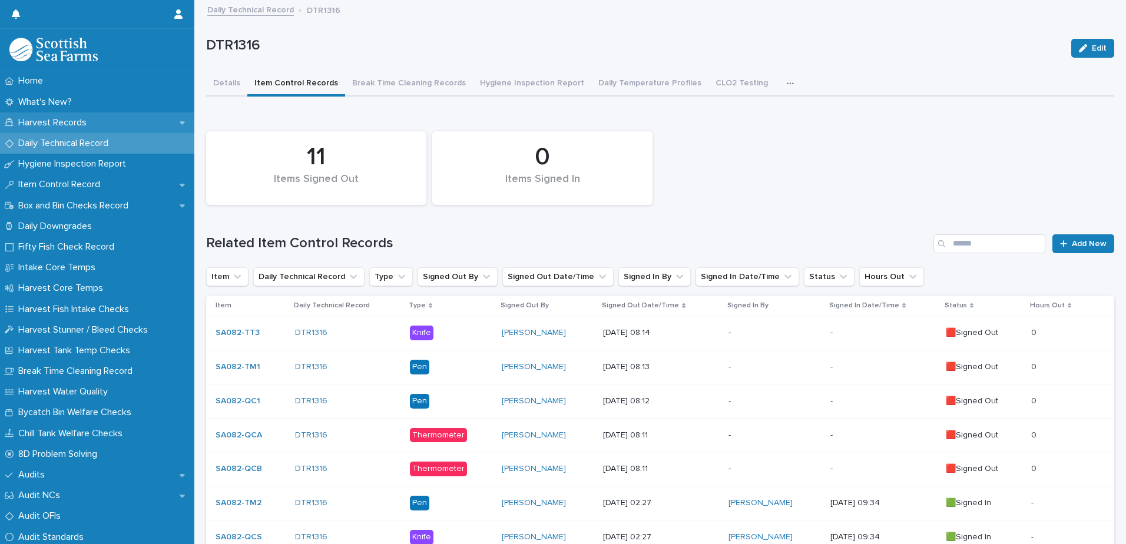
click at [87, 120] on p "Harvest Records" at bounding box center [55, 122] width 82 height 11
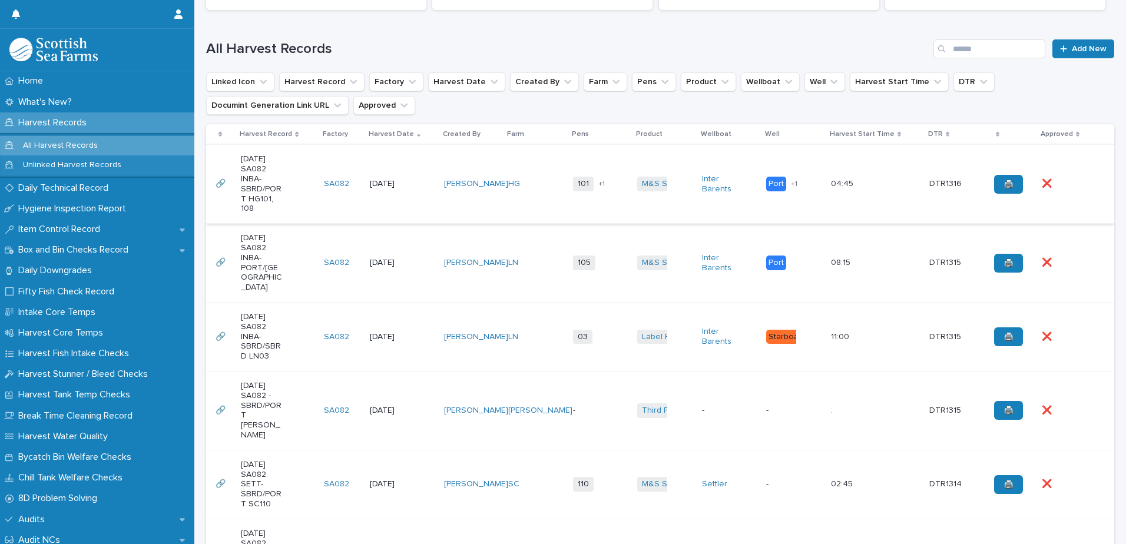
scroll to position [177, 0]
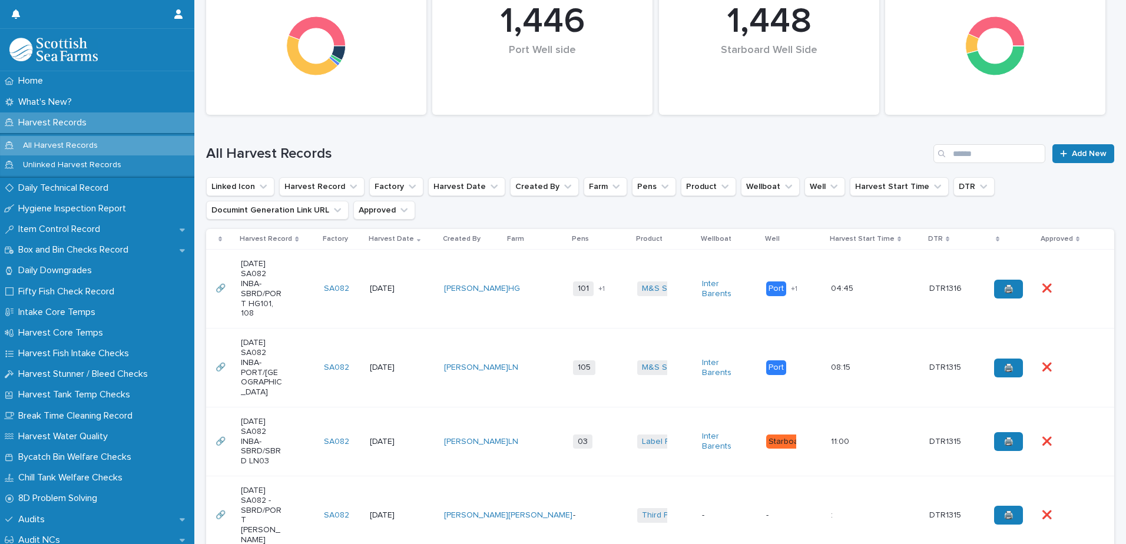
click at [673, 300] on div "M&S Select + 0" at bounding box center [664, 289] width 55 height 24
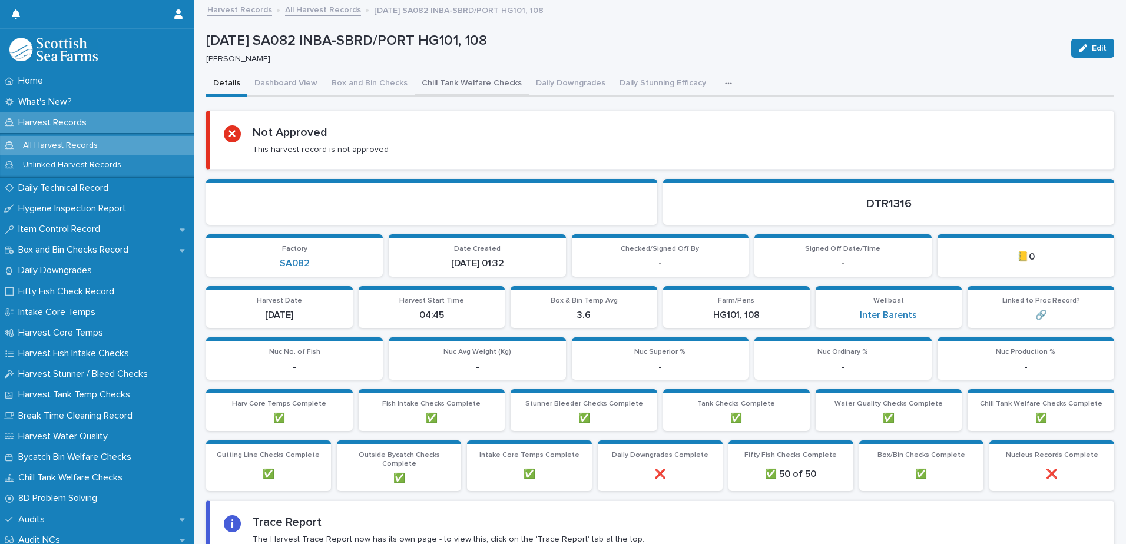
click at [452, 79] on button "Chill Tank Welfare Checks" at bounding box center [472, 84] width 114 height 25
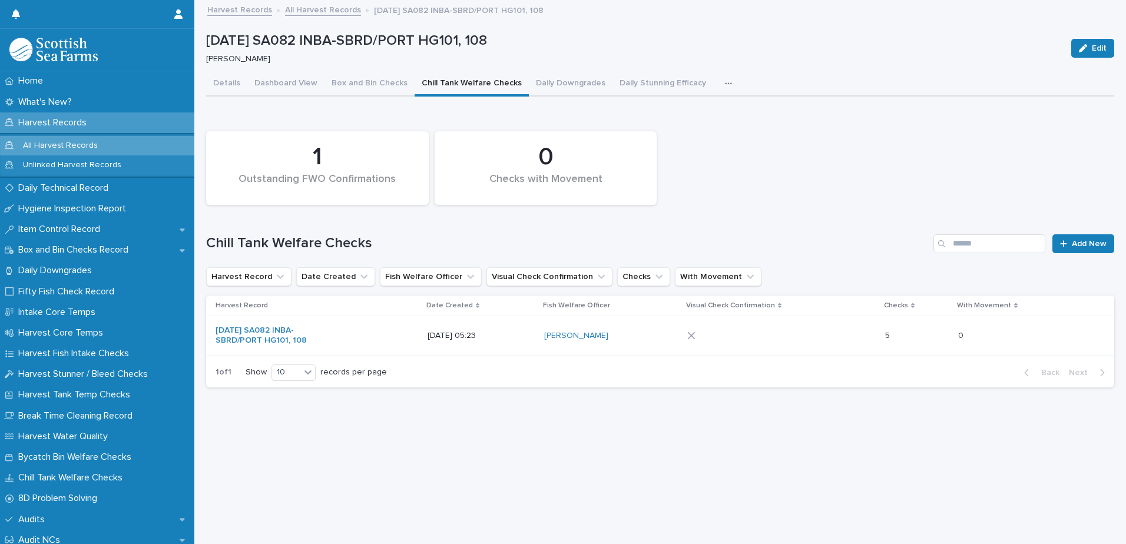
click at [763, 349] on td at bounding box center [782, 335] width 198 height 39
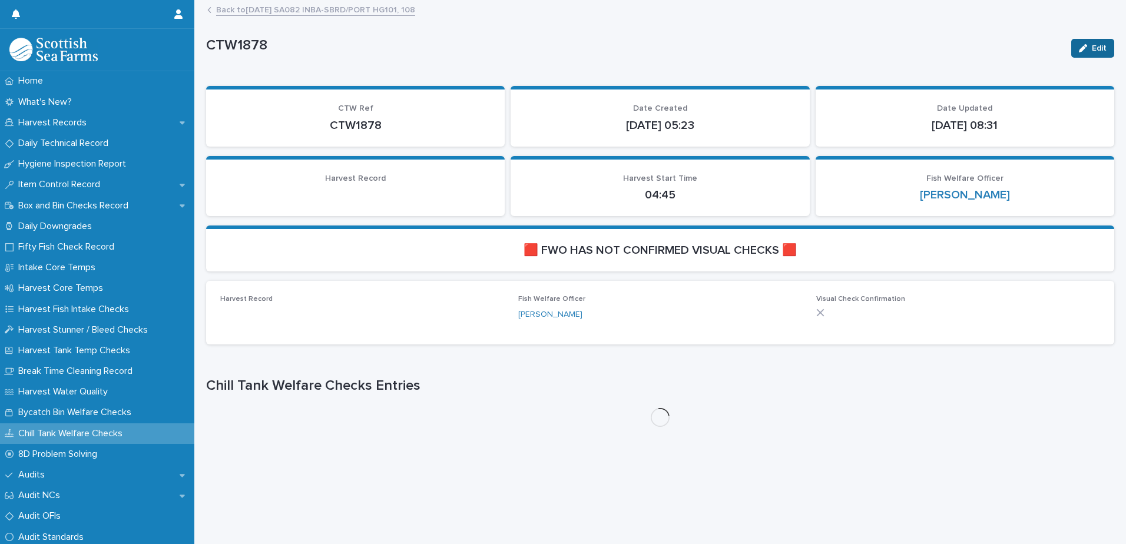
click at [1093, 51] on span "Edit" at bounding box center [1099, 48] width 15 height 8
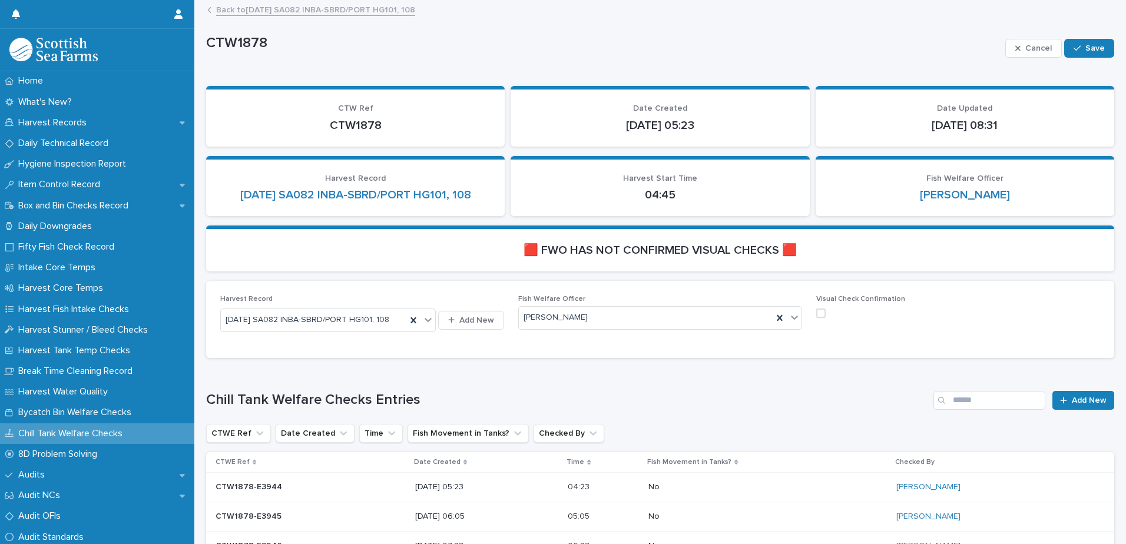
click at [816, 313] on span at bounding box center [820, 313] width 9 height 9
click at [1074, 47] on div "button" at bounding box center [1080, 48] width 12 height 8
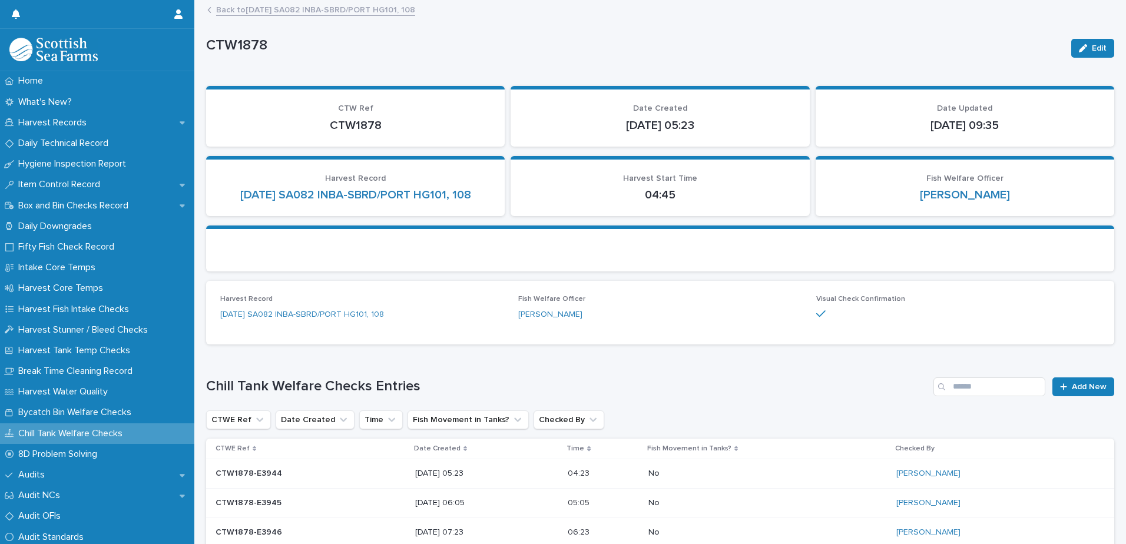
click at [400, 8] on link "Back to [DATE] SA082 INBA-SBRD/PORT HG101, 108" at bounding box center [315, 9] width 199 height 14
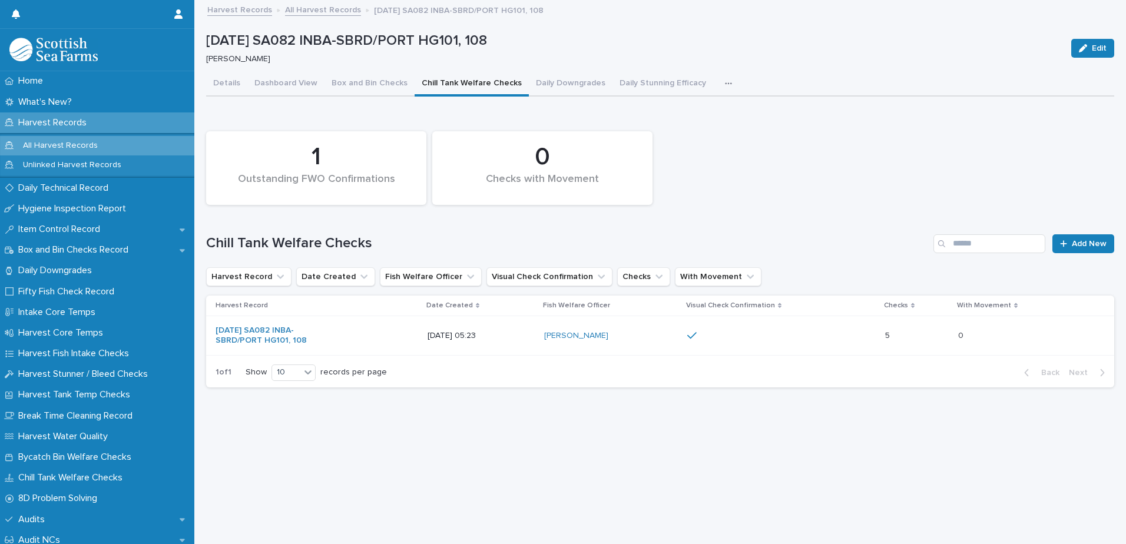
click at [725, 84] on icon "button" at bounding box center [728, 84] width 7 height 8
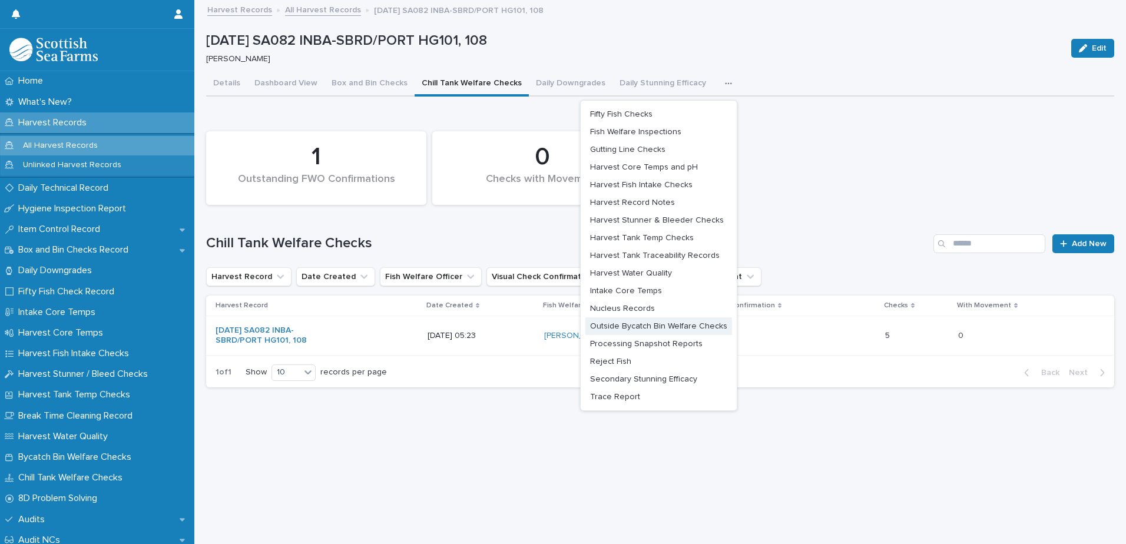
click at [668, 325] on span "Outside Bycatch Bin Welfare Checks" at bounding box center [658, 326] width 137 height 8
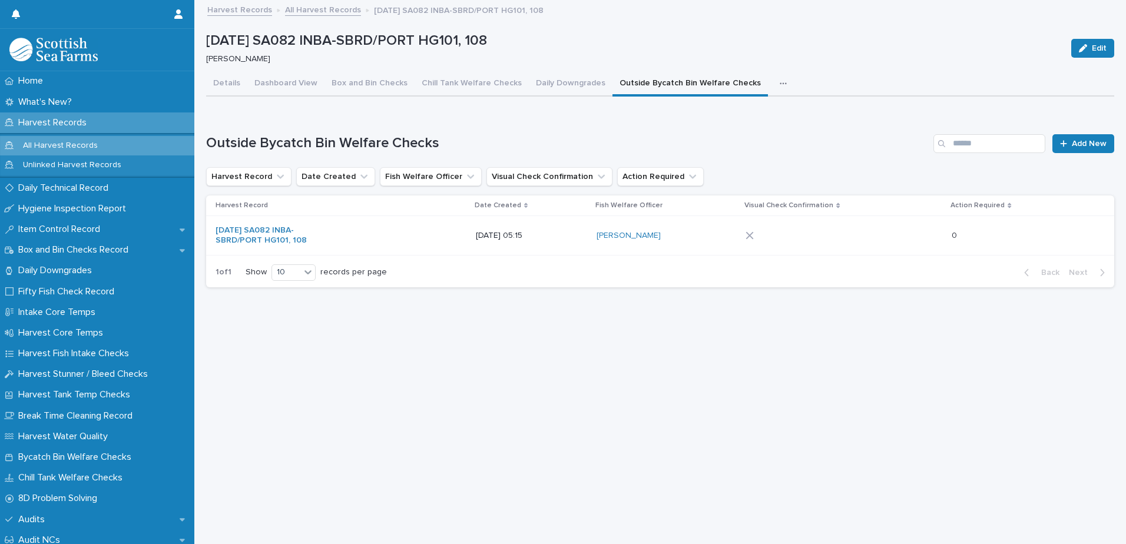
click at [922, 237] on div at bounding box center [844, 236] width 197 height 18
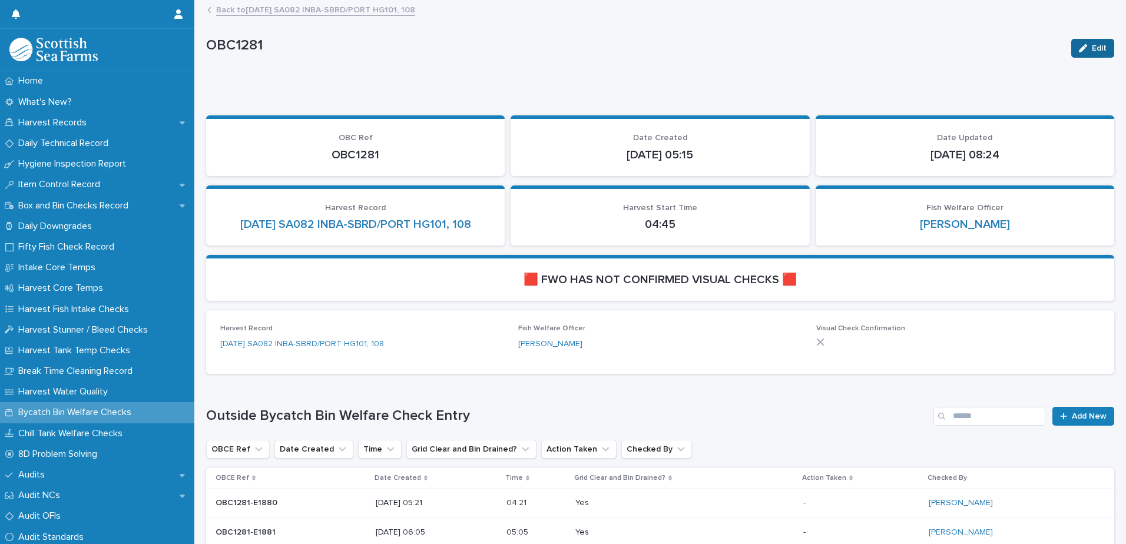
click at [1080, 45] on div "button" at bounding box center [1085, 48] width 13 height 8
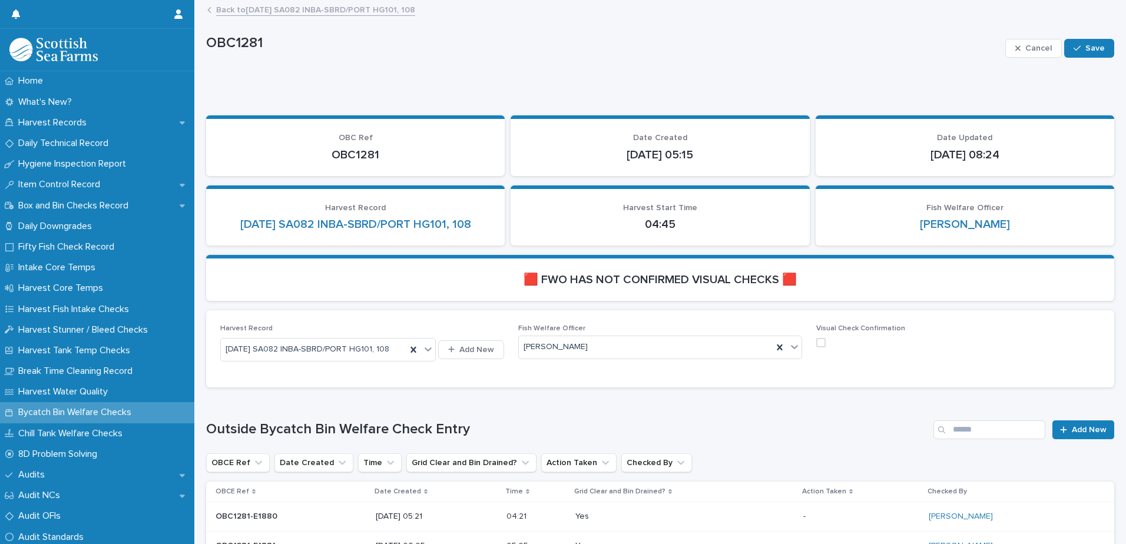
drag, startPoint x: 812, startPoint y: 339, endPoint x: 823, endPoint y: 340, distance: 10.7
click at [816, 339] on span at bounding box center [820, 342] width 9 height 9
click at [1081, 39] on button "Save" at bounding box center [1089, 48] width 50 height 19
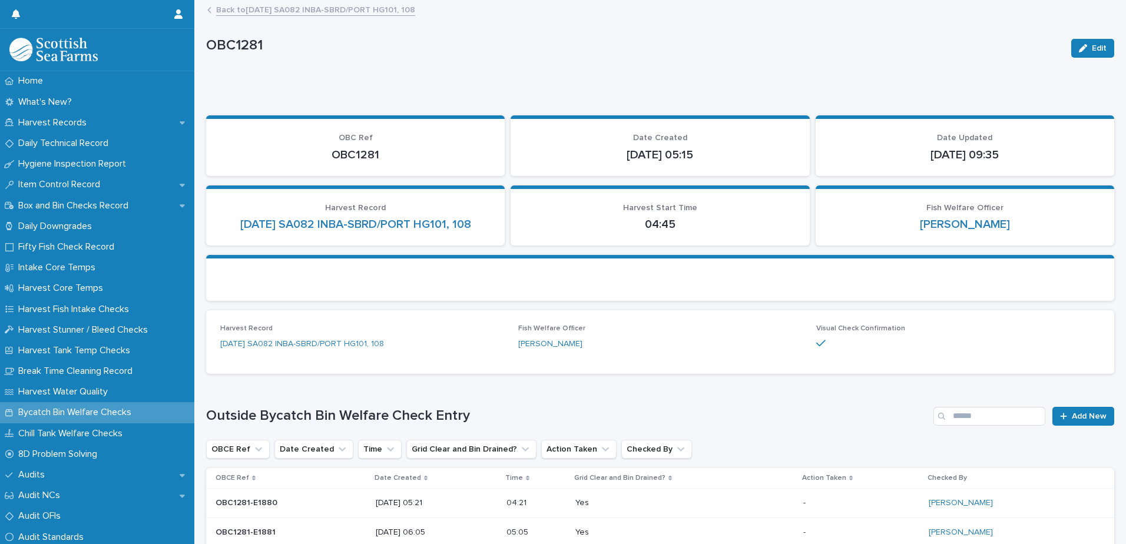
click at [333, 11] on link "Back to [DATE] SA082 INBA-SBRD/PORT HG101, 108" at bounding box center [315, 9] width 199 height 14
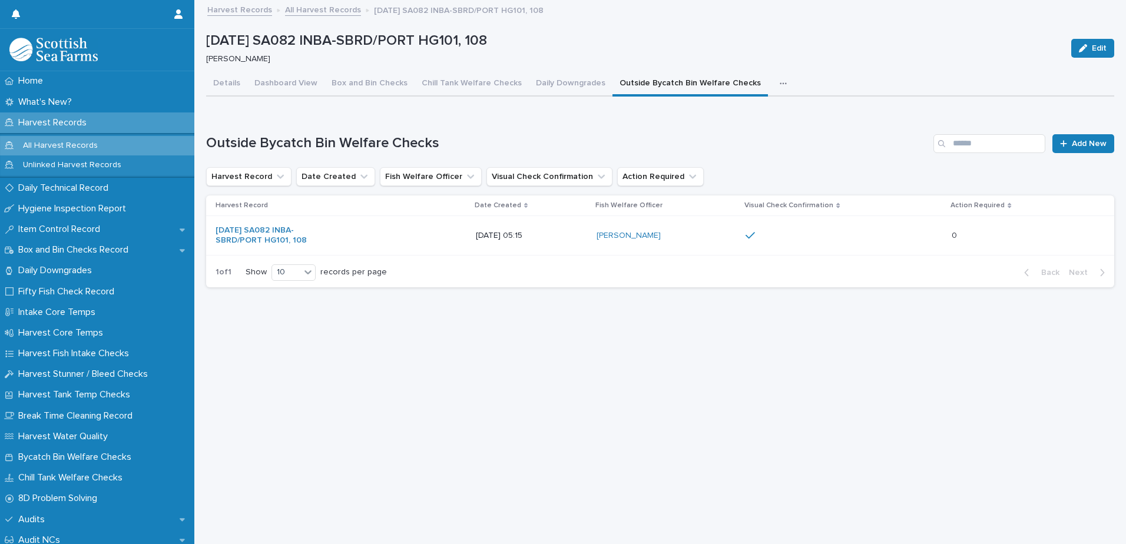
click at [780, 83] on icon "button" at bounding box center [783, 83] width 6 height 2
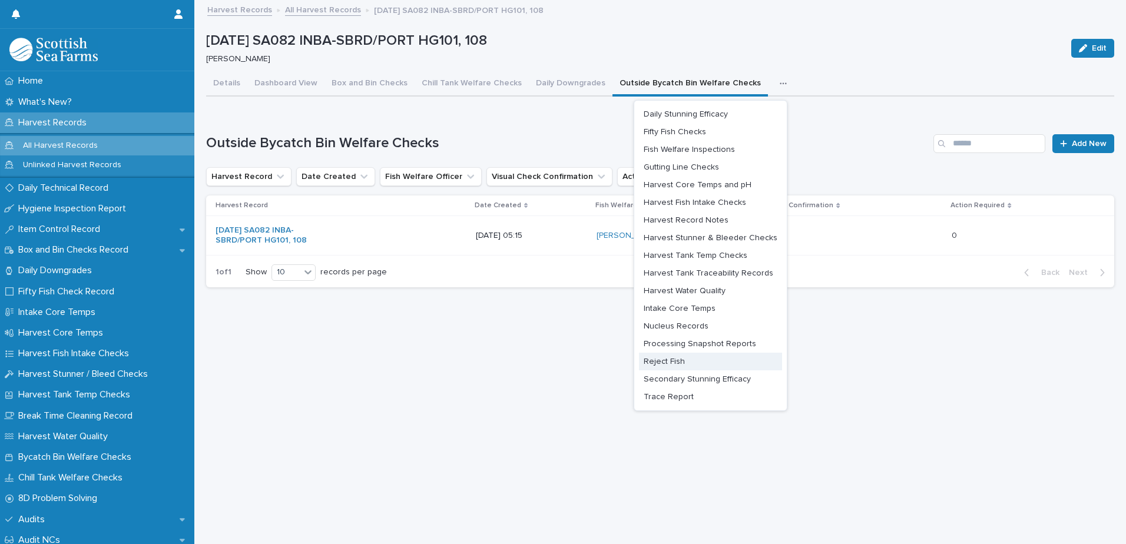
click at [679, 360] on span "Reject Fish" at bounding box center [664, 362] width 41 height 8
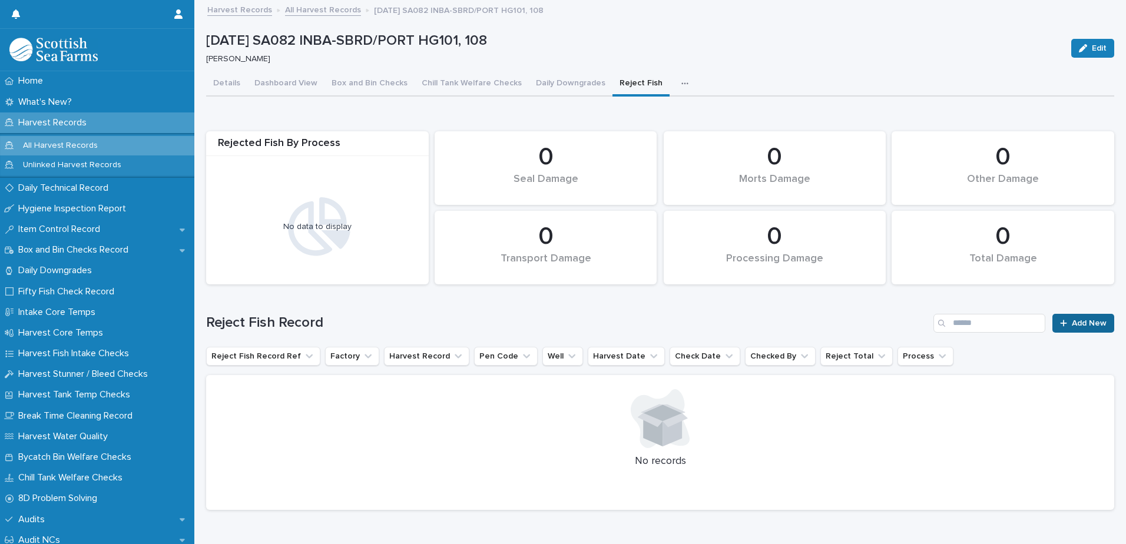
click at [1080, 322] on span "Add New" at bounding box center [1089, 323] width 35 height 8
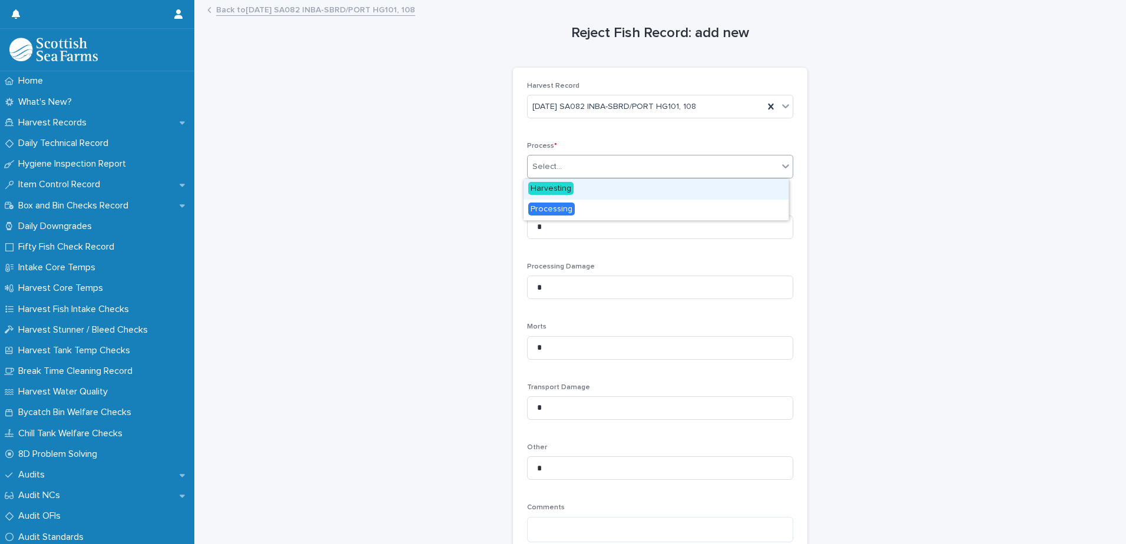
click at [558, 175] on div "Select..." at bounding box center [653, 166] width 250 height 19
click at [556, 190] on span "Harvesting" at bounding box center [550, 188] width 45 height 13
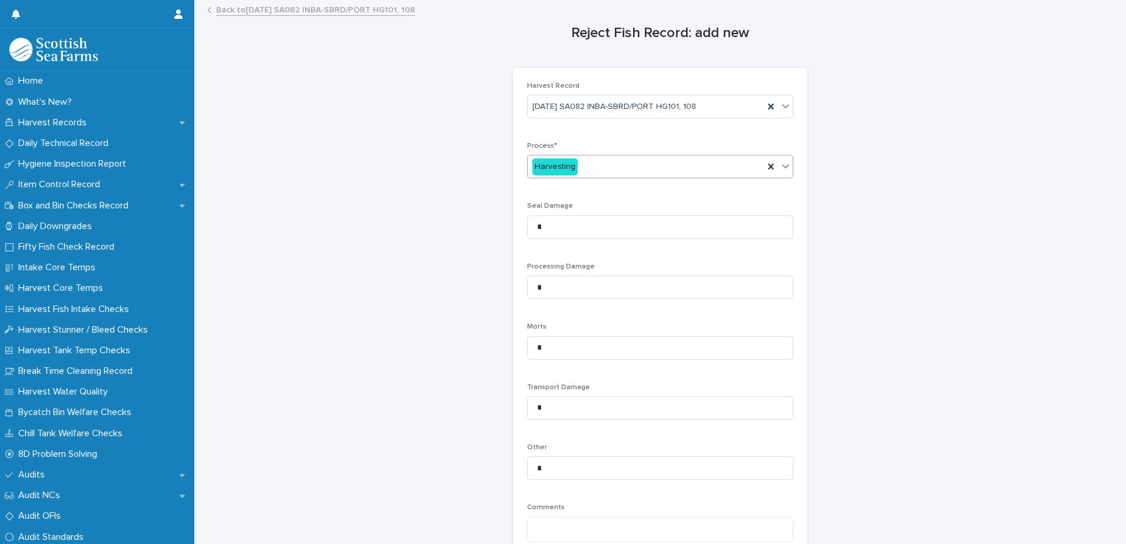
scroll to position [178, 0]
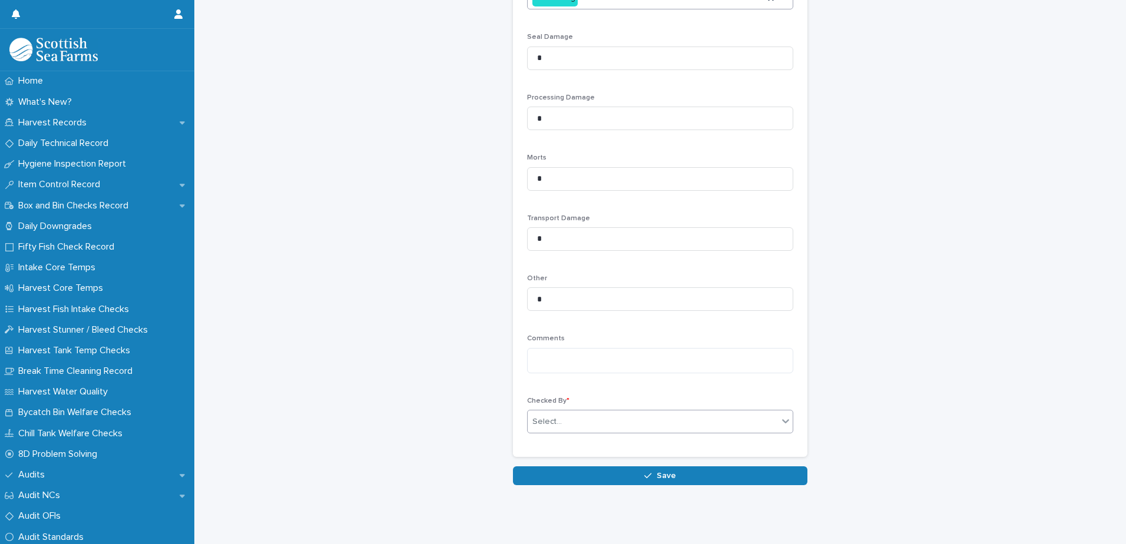
click at [572, 412] on div "Select..." at bounding box center [653, 421] width 250 height 19
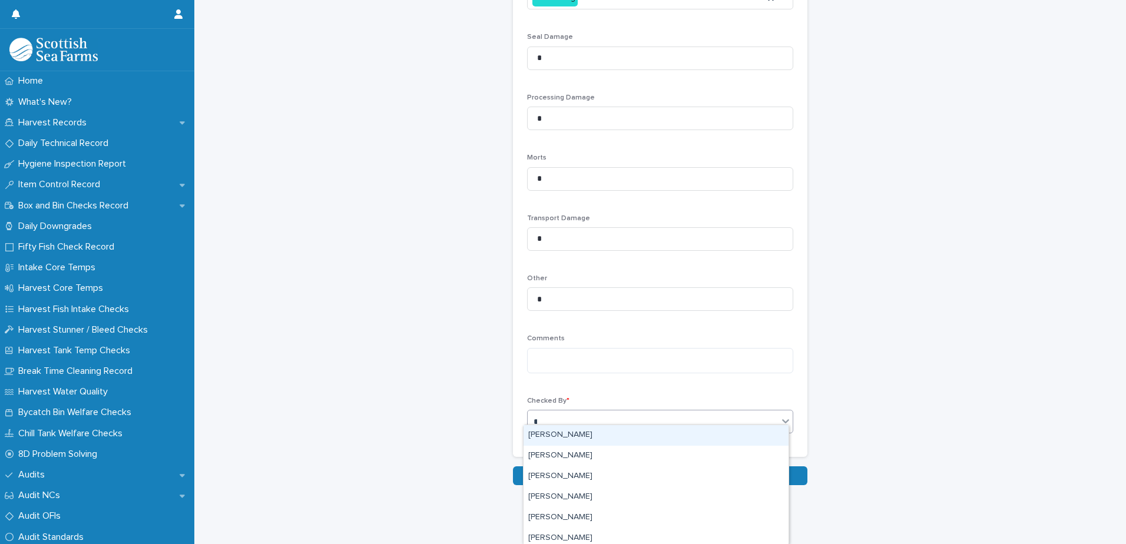
type input "**"
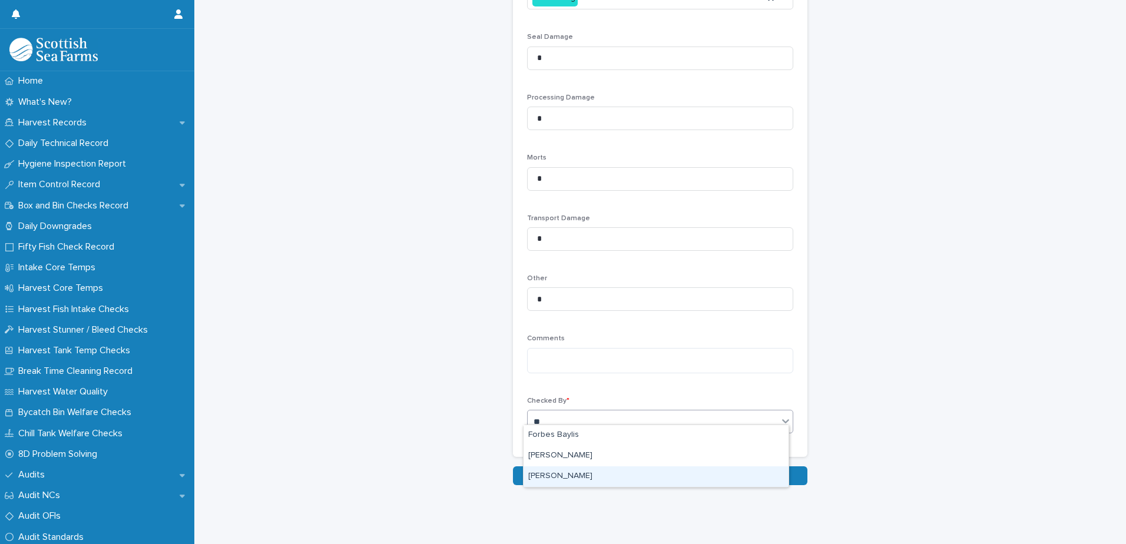
click at [581, 476] on div "[PERSON_NAME]" at bounding box center [656, 476] width 265 height 21
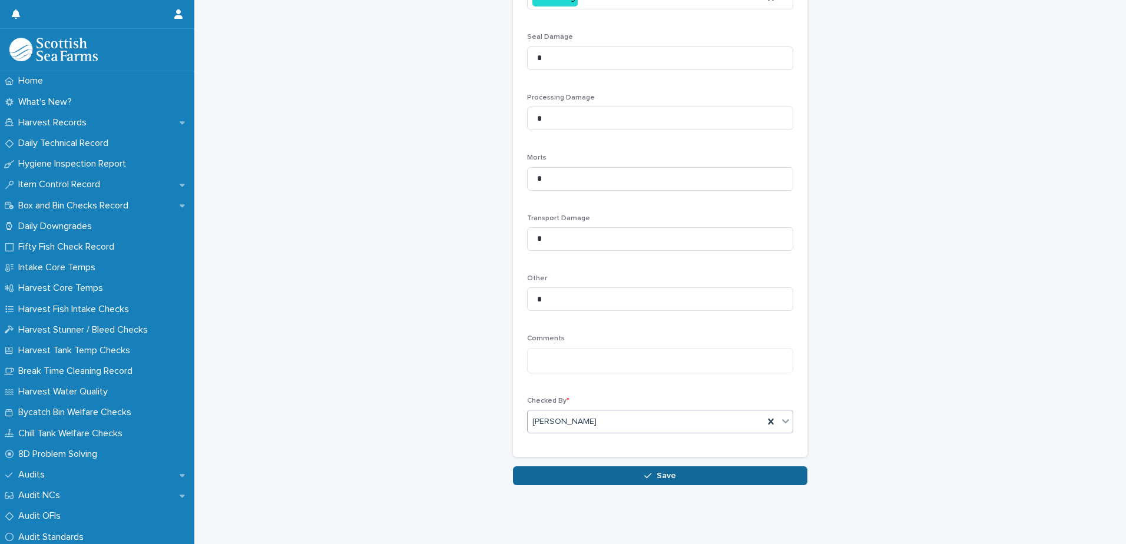
click at [612, 466] on button "Save" at bounding box center [660, 475] width 294 height 19
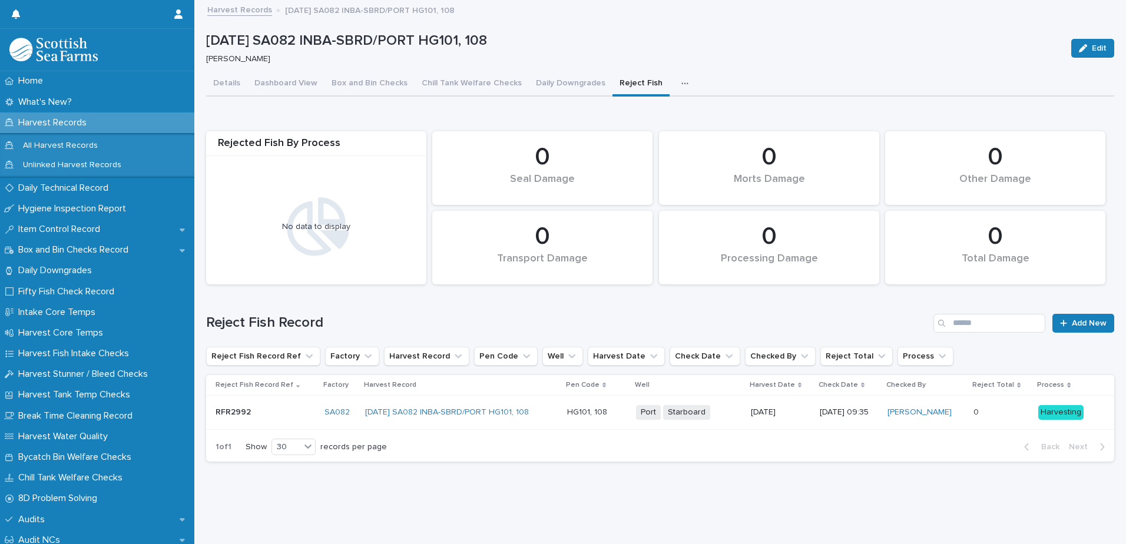
click at [681, 81] on icon "button" at bounding box center [684, 84] width 7 height 8
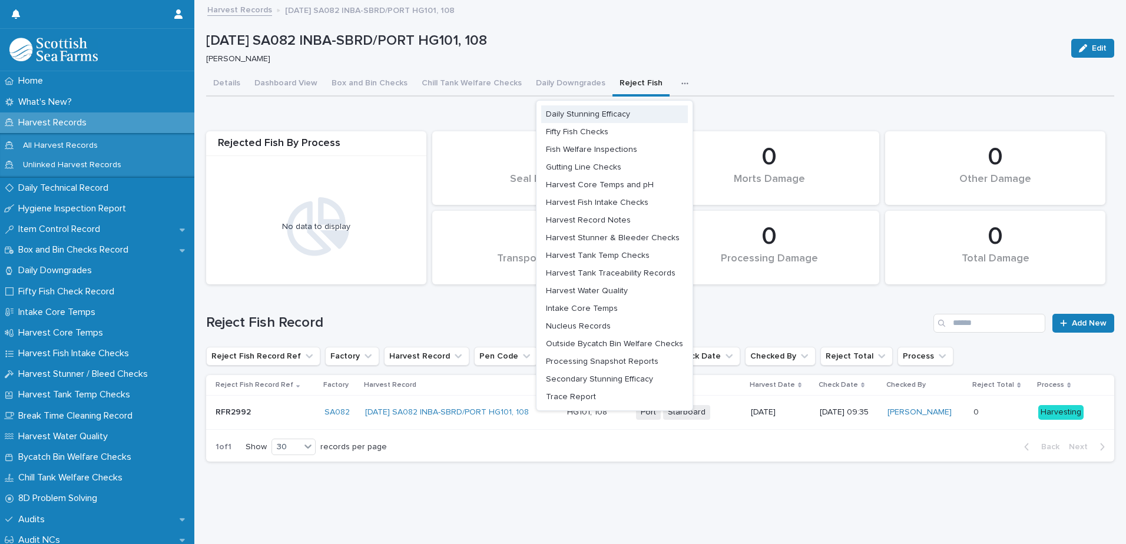
click at [612, 112] on span "Daily Stunning Efficacy" at bounding box center [588, 114] width 84 height 8
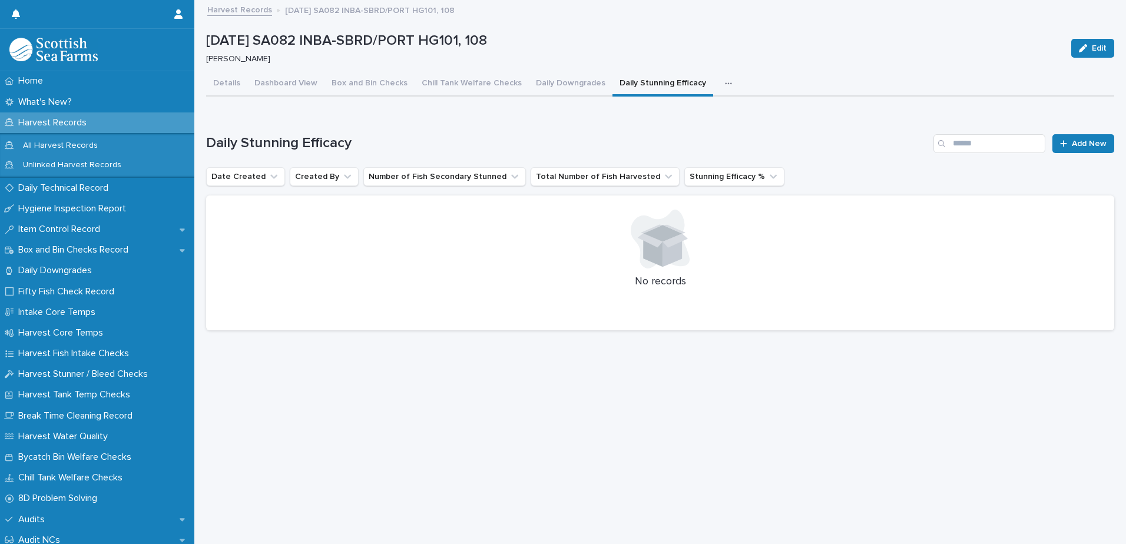
click at [725, 83] on icon "button" at bounding box center [728, 84] width 7 height 8
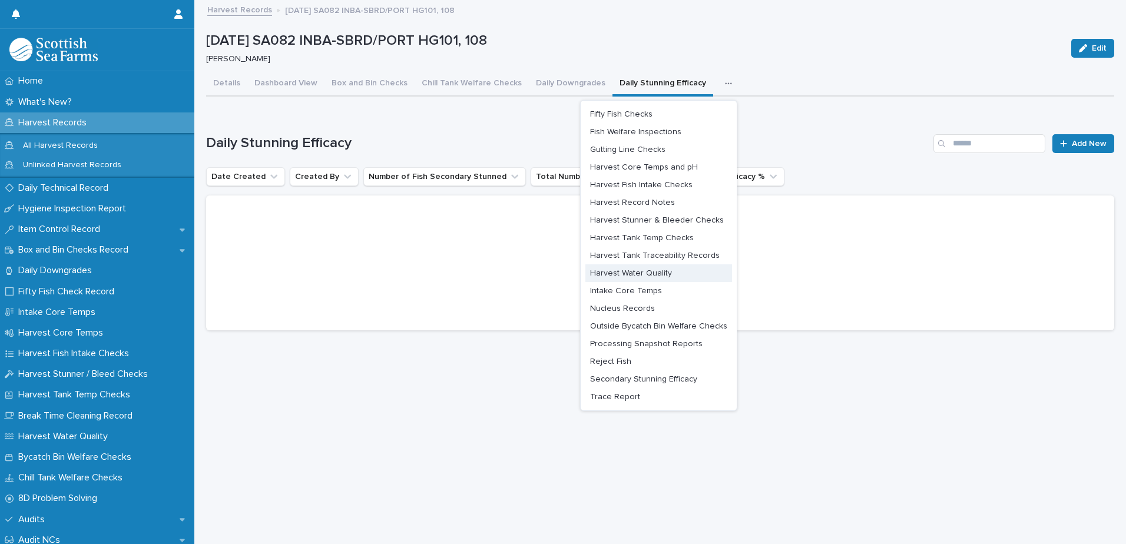
click at [641, 272] on span "Harvest Water Quality" at bounding box center [631, 273] width 82 height 8
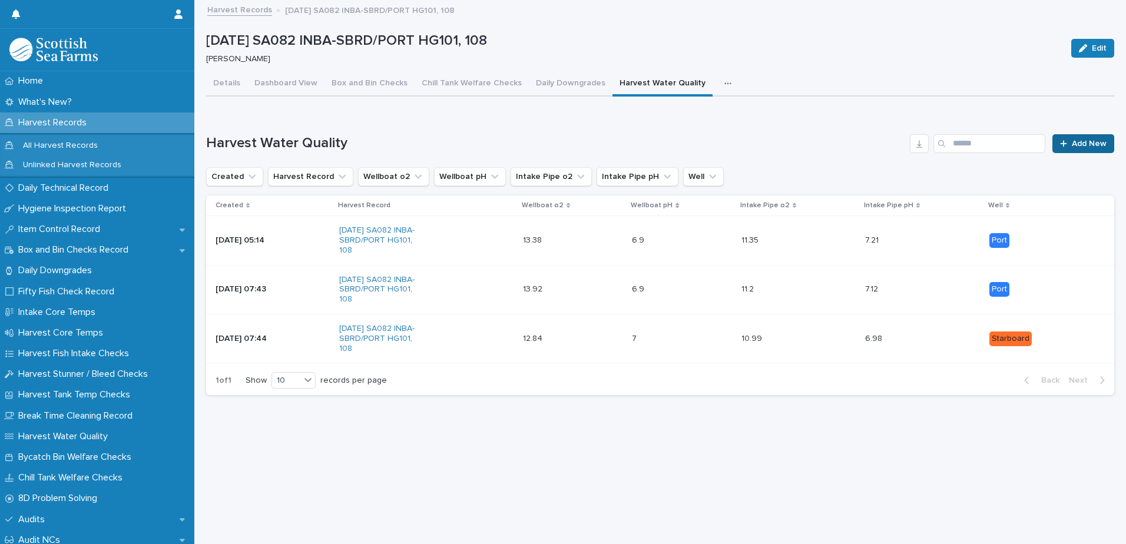
click at [1094, 150] on link "Add New" at bounding box center [1083, 143] width 62 height 19
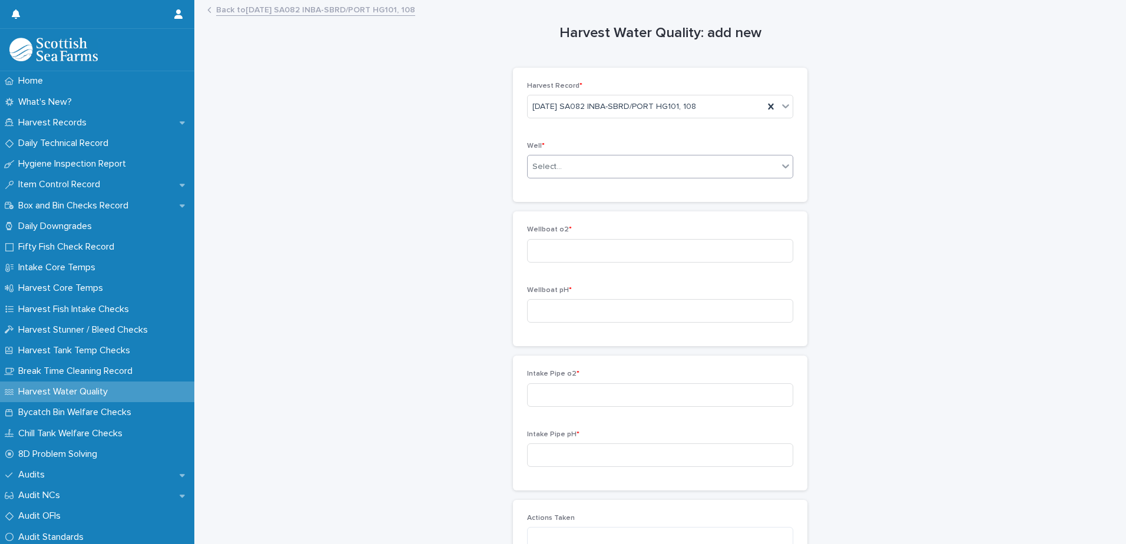
click at [553, 170] on div "Select..." at bounding box center [546, 167] width 29 height 12
click at [558, 214] on span "Starboard" at bounding box center [549, 209] width 42 height 13
click at [573, 398] on input at bounding box center [660, 395] width 266 height 24
type input "*****"
click at [587, 452] on input at bounding box center [660, 455] width 266 height 24
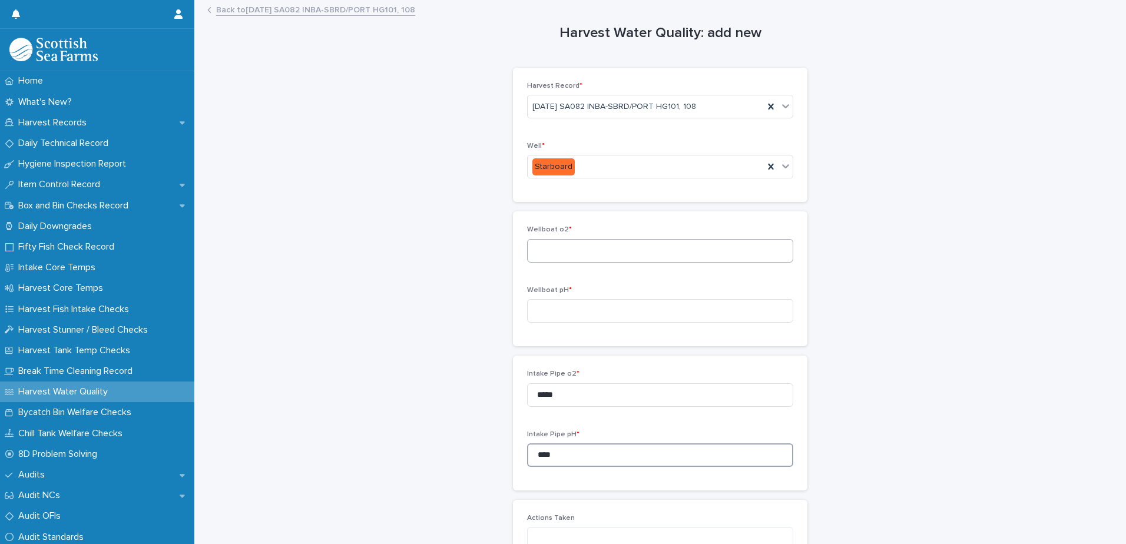
type input "****"
click at [578, 248] on input at bounding box center [660, 251] width 266 height 24
click at [538, 316] on input at bounding box center [660, 311] width 266 height 24
click at [632, 251] on input at bounding box center [660, 251] width 266 height 24
type input "****"
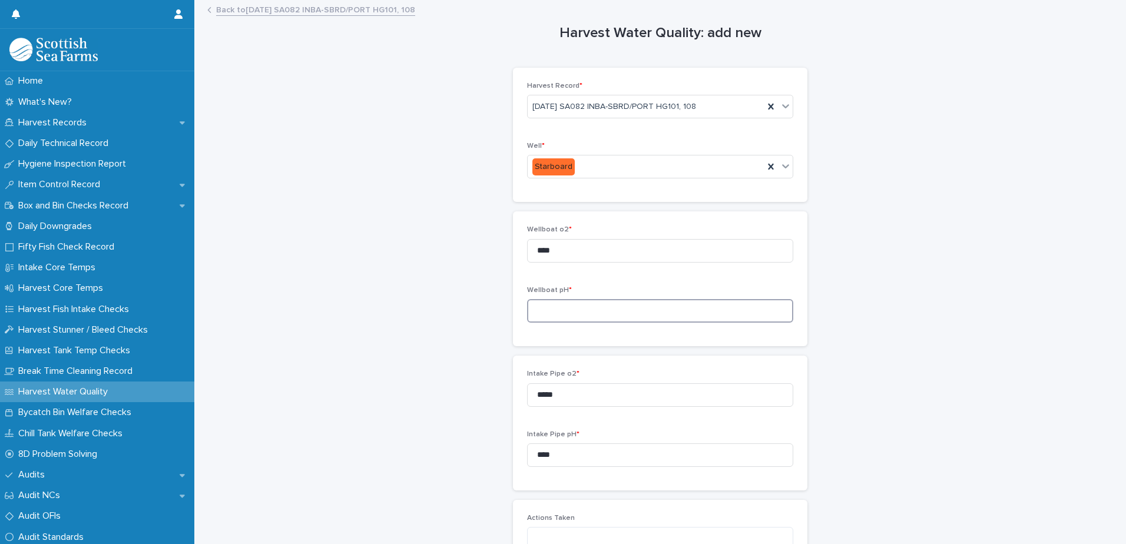
click at [583, 307] on input at bounding box center [660, 311] width 266 height 24
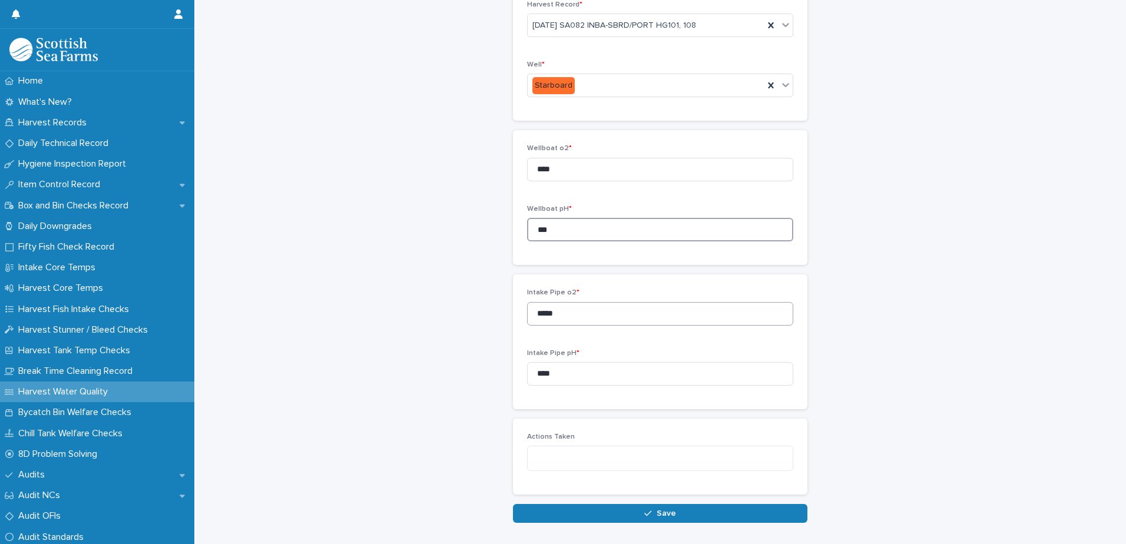
scroll to position [128, 0]
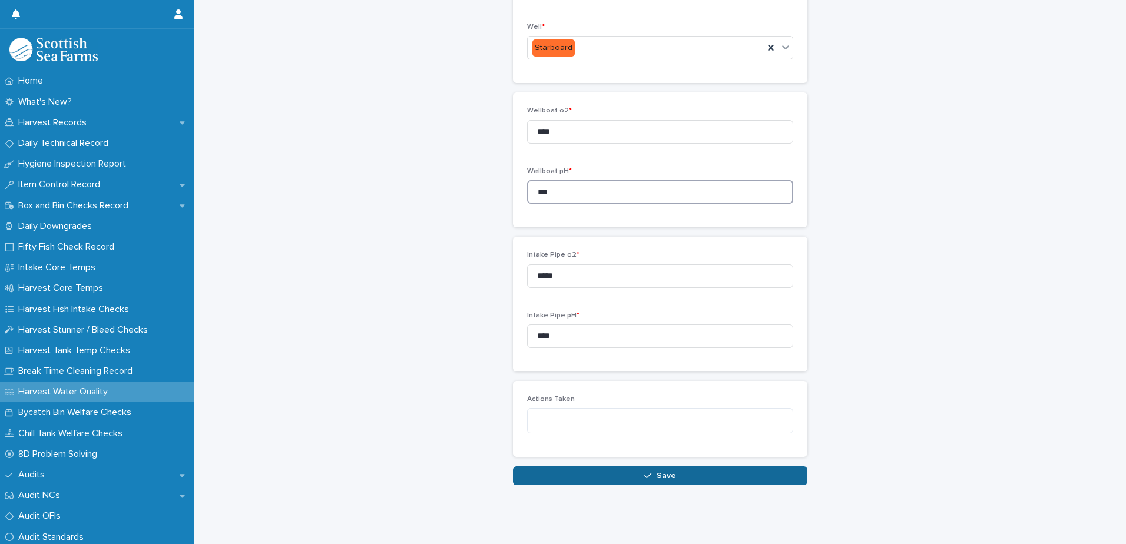
type input "***"
click at [657, 472] on span "Save" at bounding box center [666, 476] width 19 height 8
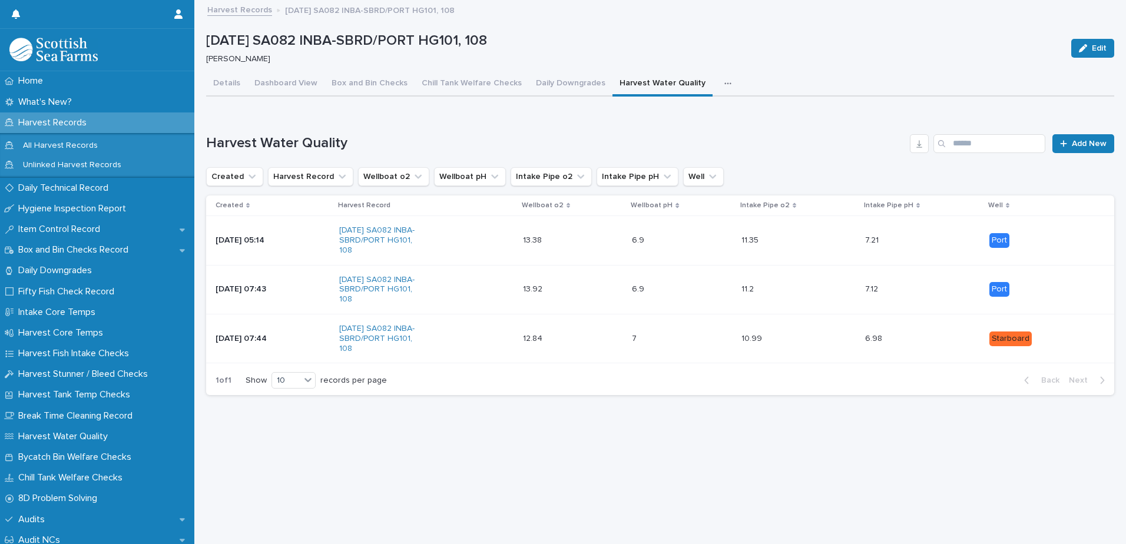
scroll to position [9, 0]
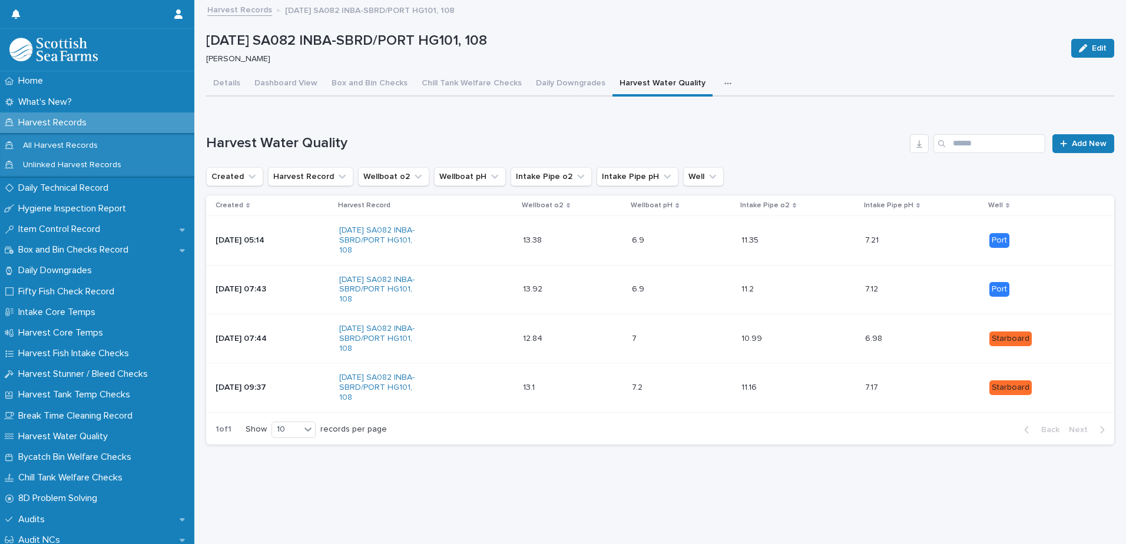
click at [724, 80] on icon "button" at bounding box center [727, 84] width 7 height 8
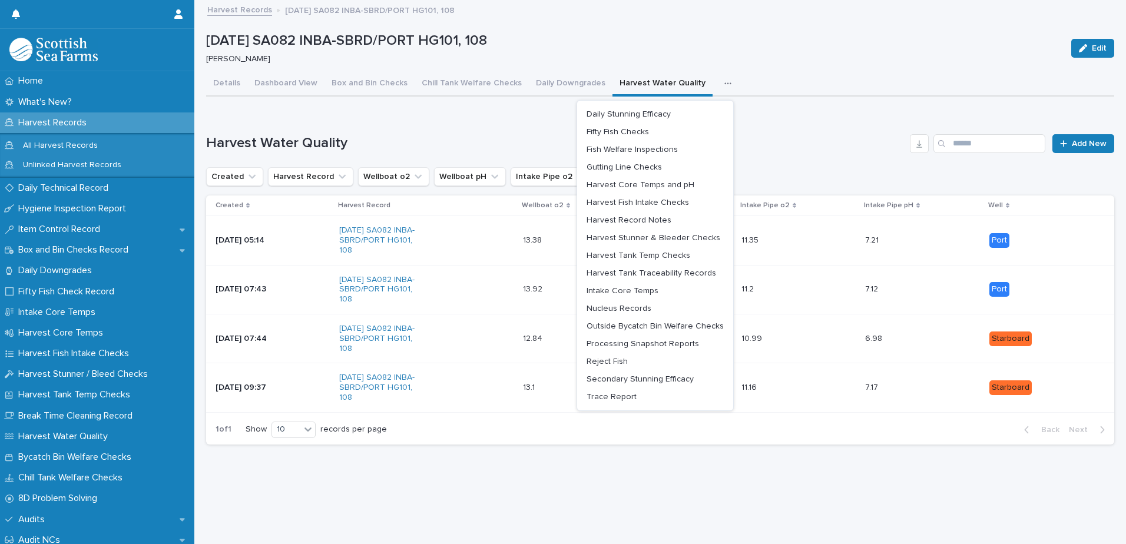
click at [804, 112] on div "Loading... Saving… Harvest Water Quality Add New Created Harvest Record Wellboa…" at bounding box center [660, 282] width 908 height 343
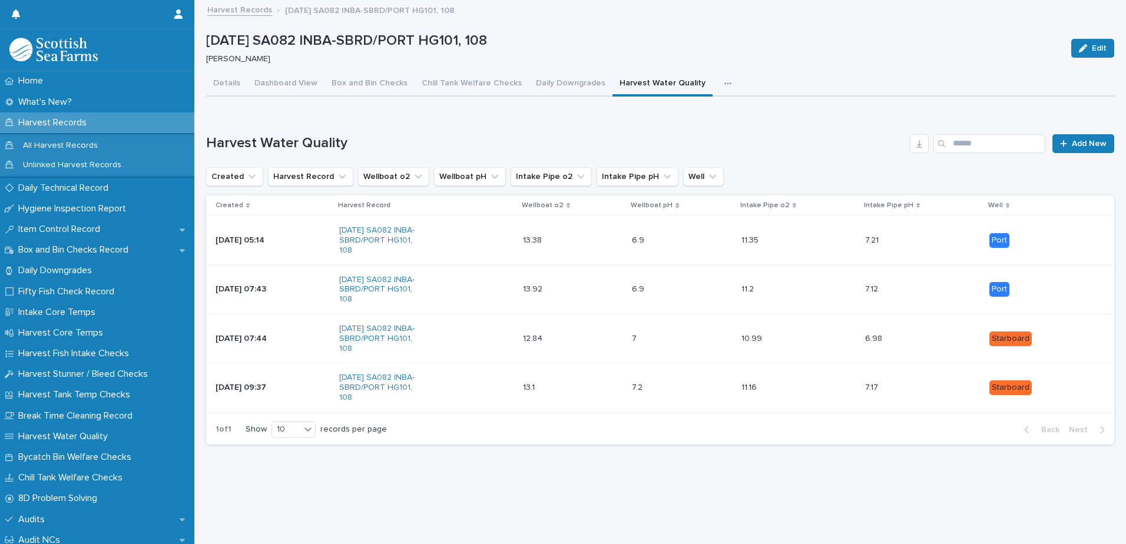
click at [717, 74] on button "button" at bounding box center [730, 84] width 26 height 24
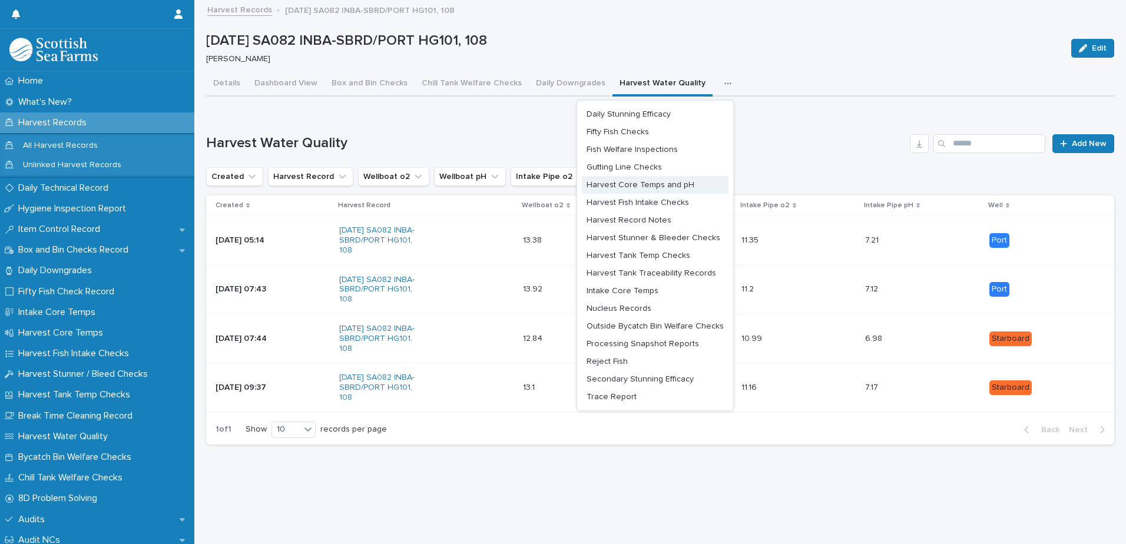
click at [660, 181] on span "Harvest Core Temps and pH" at bounding box center [641, 185] width 108 height 8
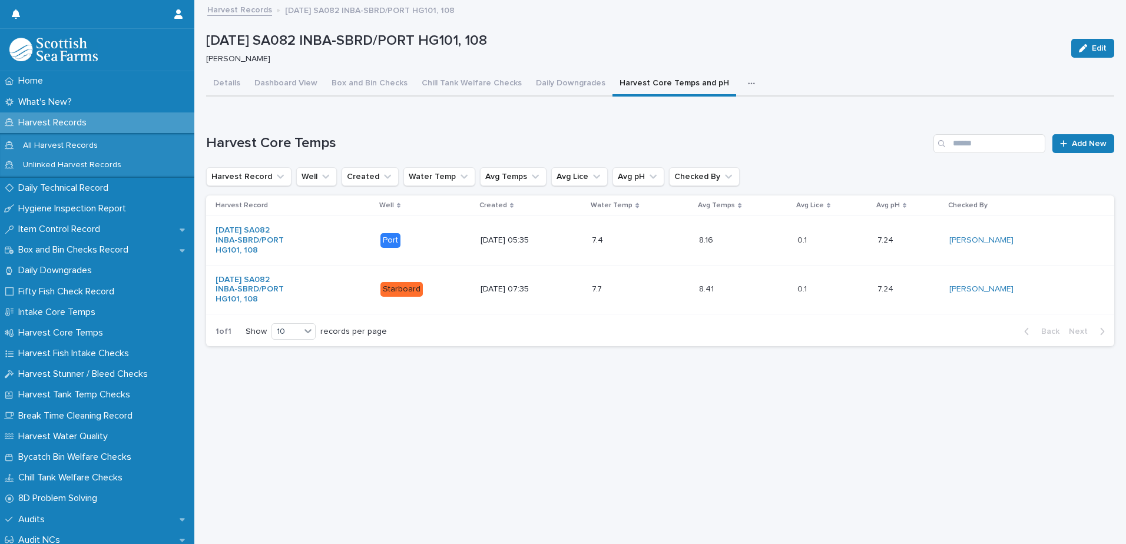
click at [741, 72] on button "button" at bounding box center [754, 84] width 26 height 24
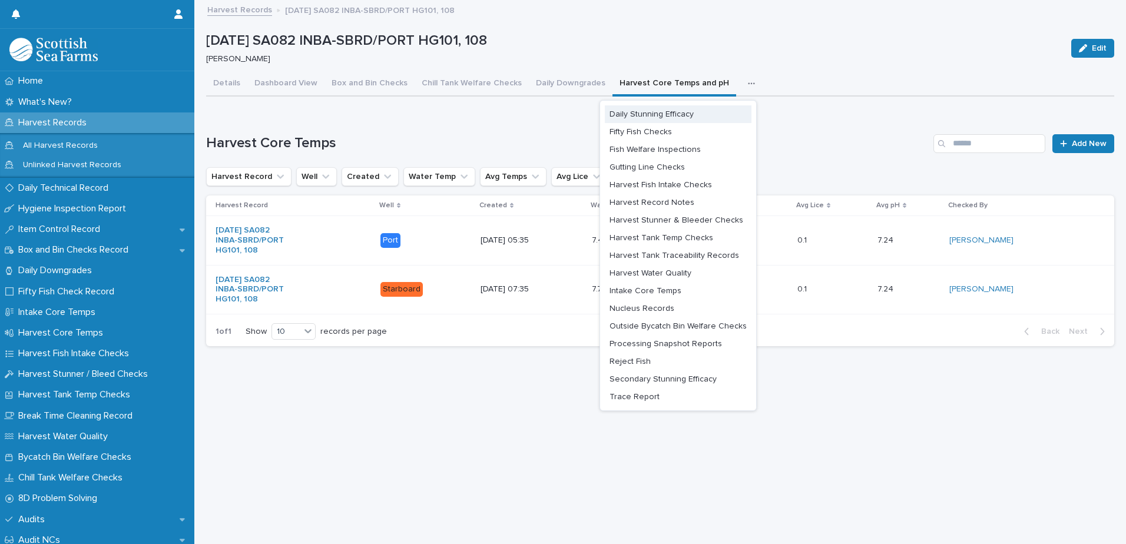
click at [656, 110] on span "Daily Stunning Efficacy" at bounding box center [652, 114] width 84 height 8
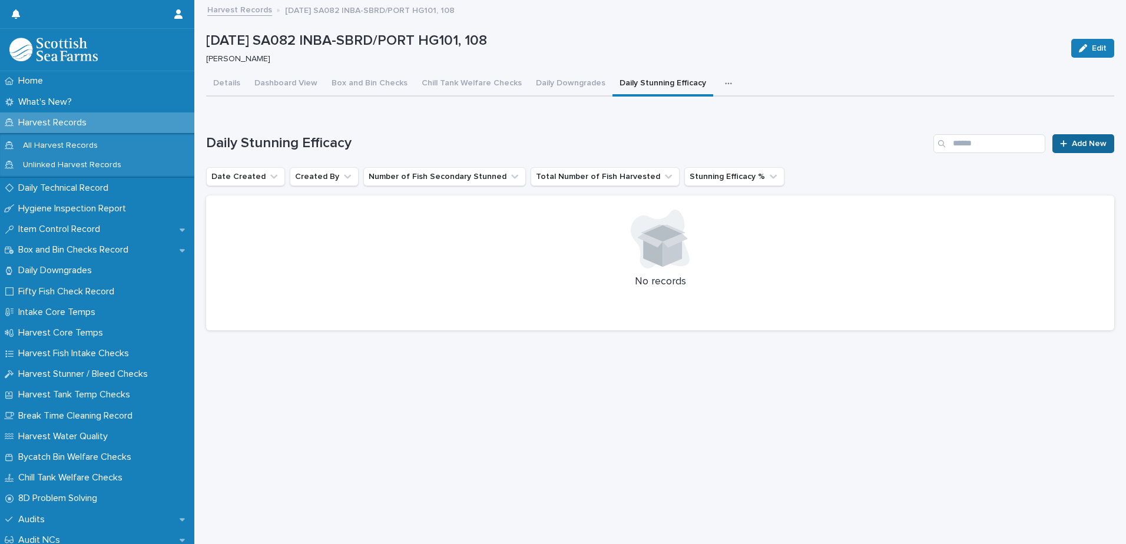
click at [1085, 140] on link "Add New" at bounding box center [1083, 143] width 62 height 19
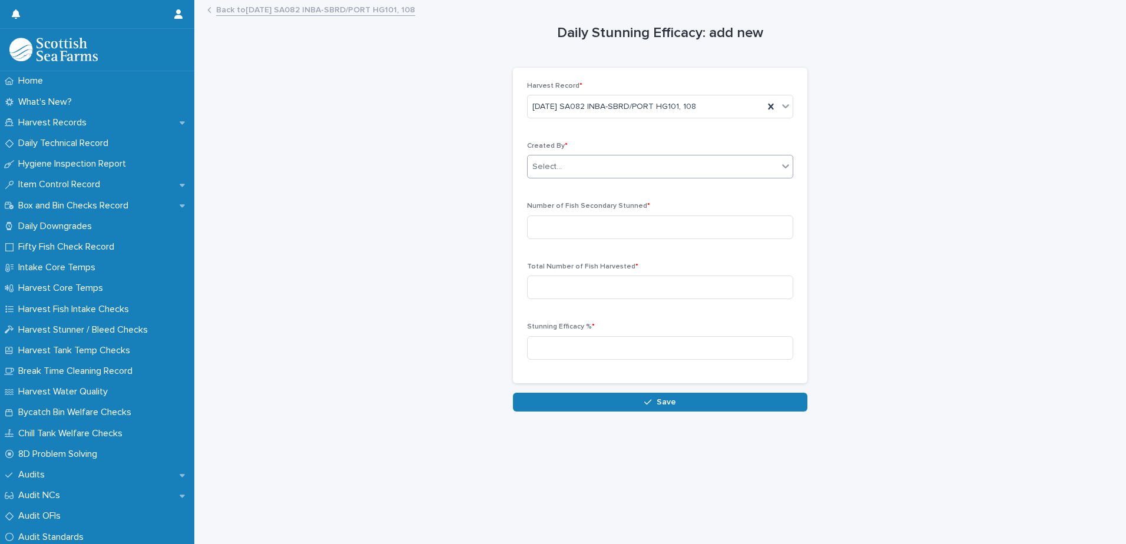
click at [588, 170] on div "Select..." at bounding box center [653, 166] width 250 height 19
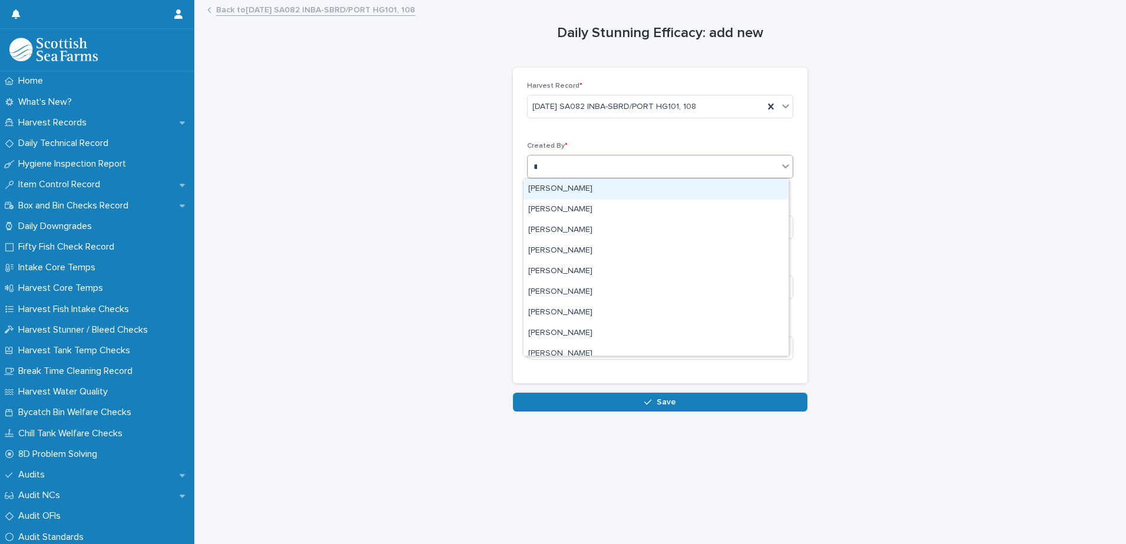
type input "**"
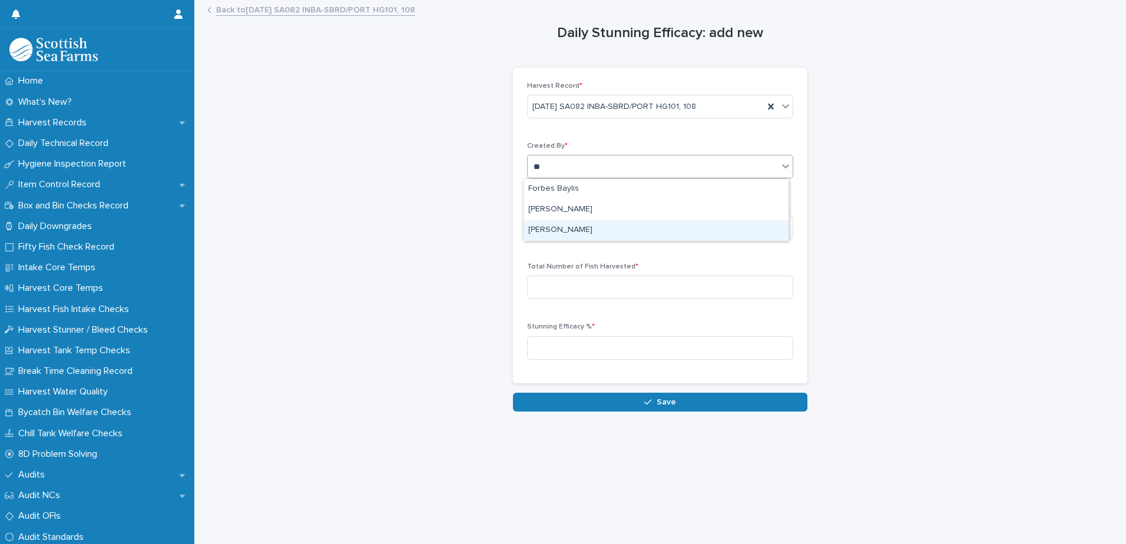
click at [580, 234] on div "[PERSON_NAME]" at bounding box center [656, 230] width 265 height 21
click at [571, 231] on input at bounding box center [660, 228] width 266 height 24
type input "***"
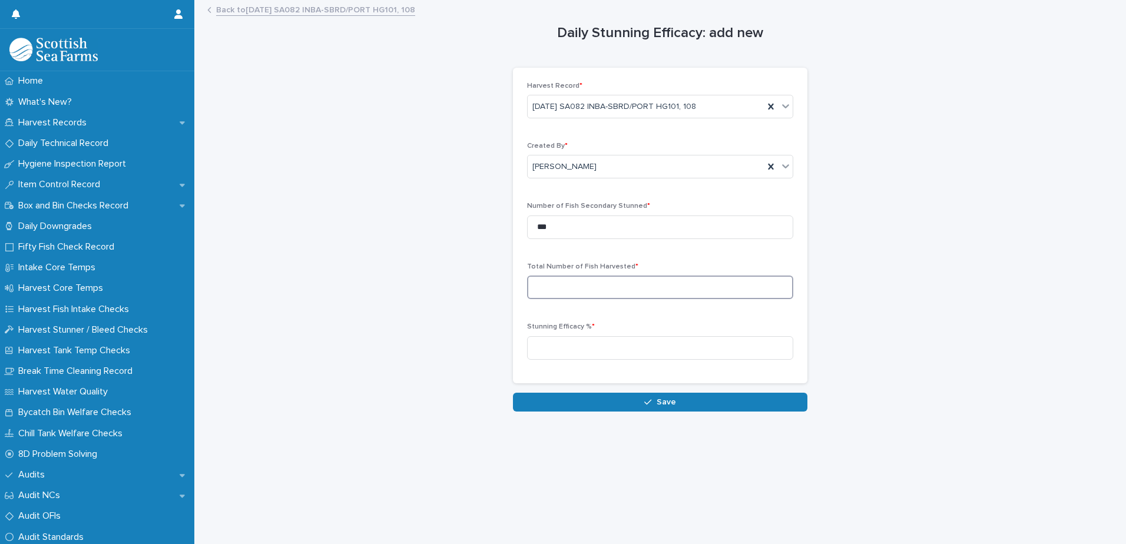
click at [578, 283] on input at bounding box center [660, 288] width 266 height 24
type input "*****"
click at [635, 352] on input at bounding box center [660, 348] width 266 height 24
type input "****"
click at [636, 402] on button "Save" at bounding box center [660, 402] width 294 height 19
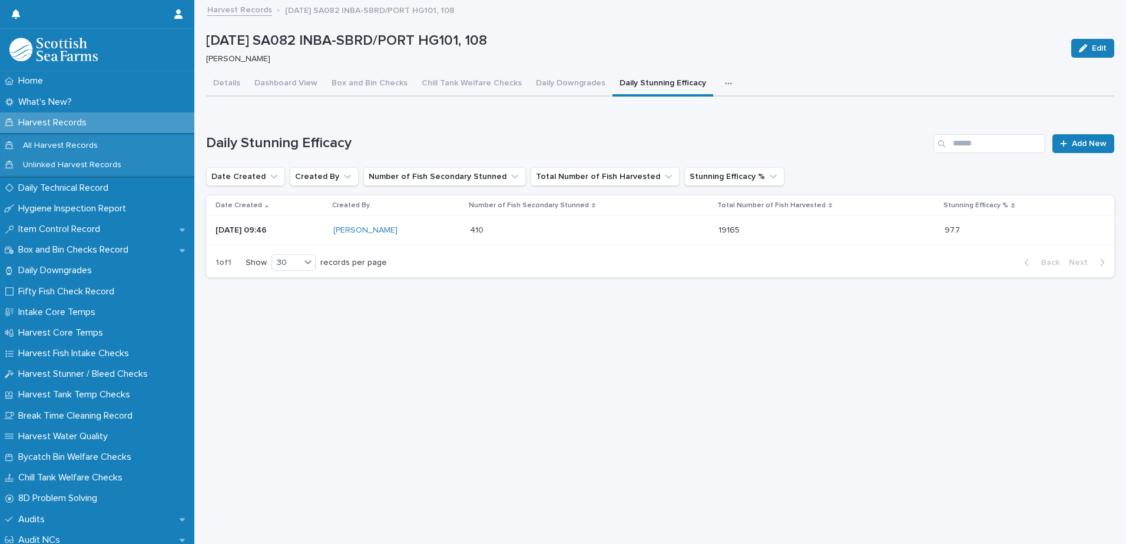
click at [725, 84] on icon "button" at bounding box center [728, 84] width 7 height 8
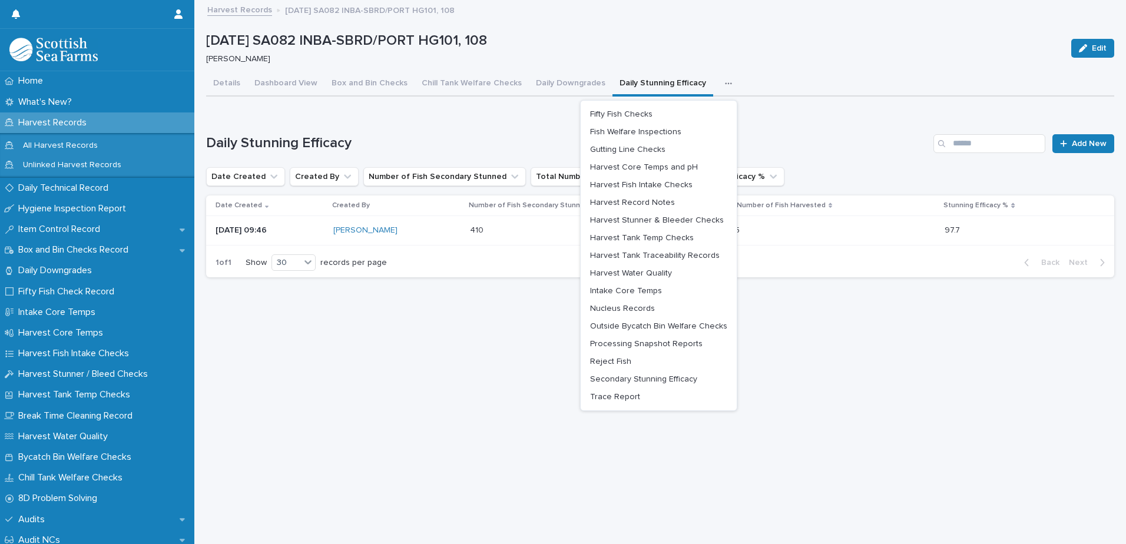
click at [479, 117] on div "Loading... Saving… Daily Stunning Efficacy Add New Date Created Created By Numb…" at bounding box center [660, 199] width 908 height 176
